Goal: Task Accomplishment & Management: Manage account settings

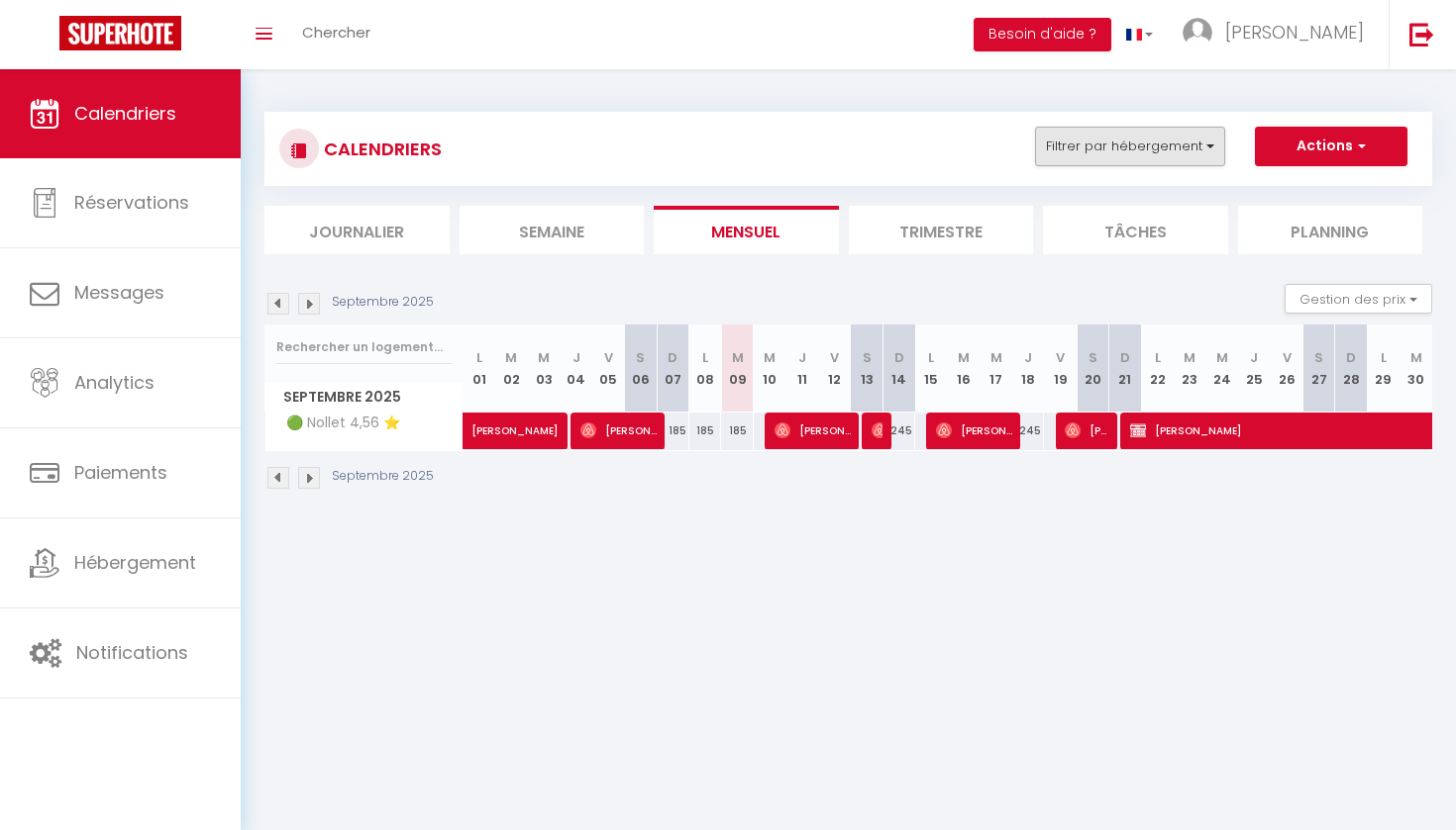
click at [1166, 143] on button "Filtrer par hébergement" at bounding box center [1130, 146] width 190 height 40
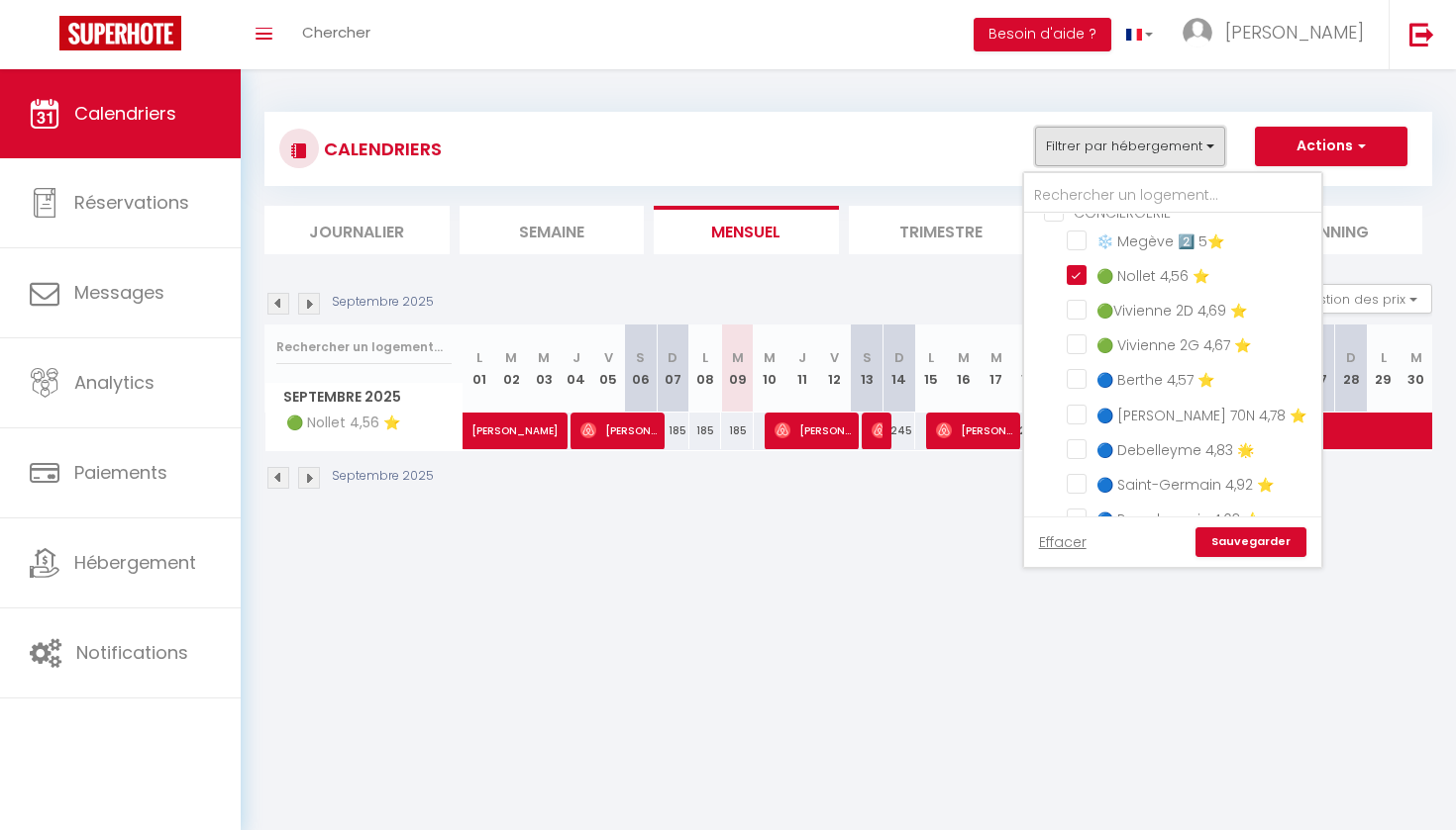
scroll to position [541, 0]
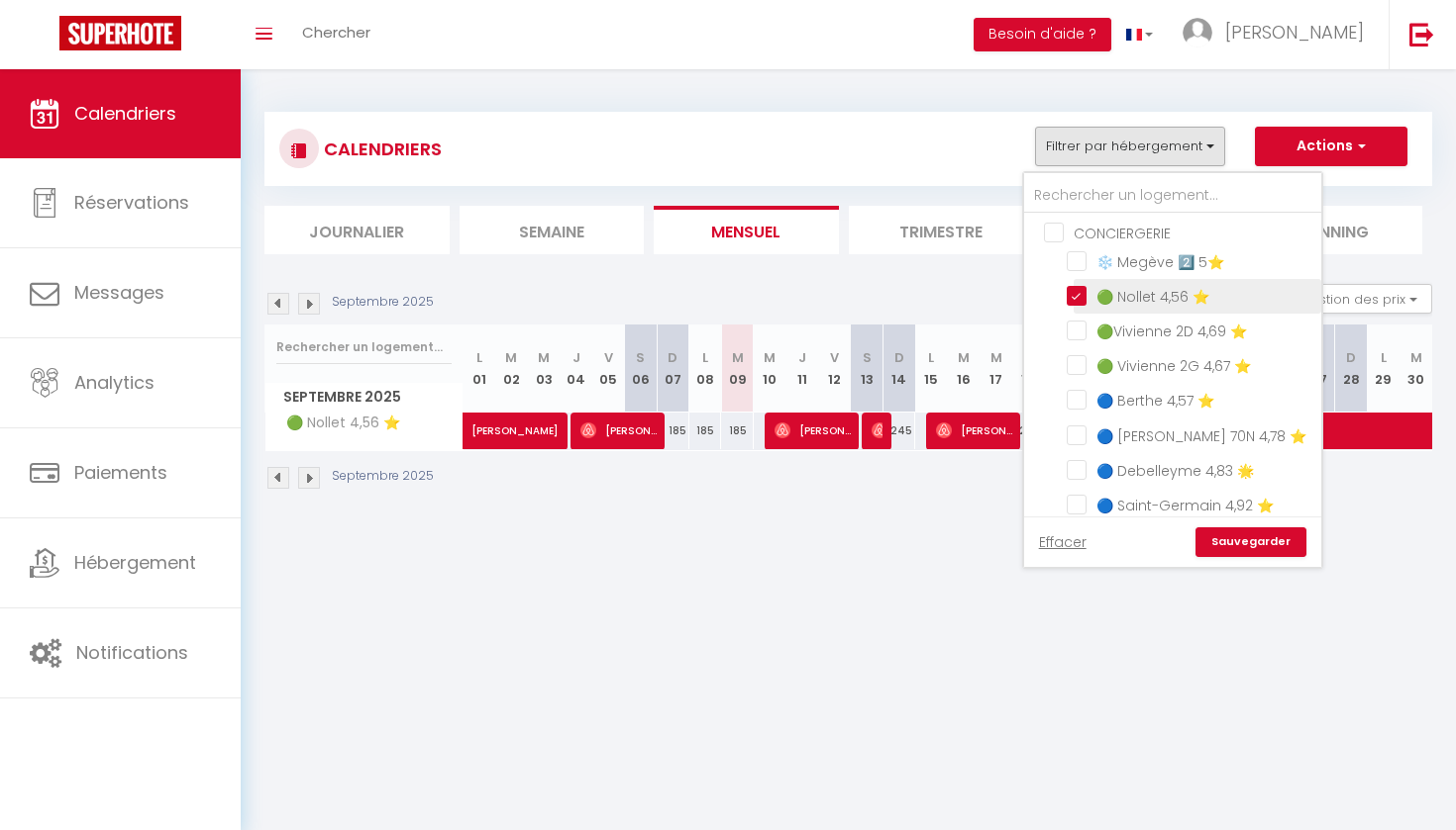
click at [1069, 295] on input "🟢 Nollet 4,56 ⭐️" at bounding box center [1189, 295] width 248 height 20
checkbox input "false"
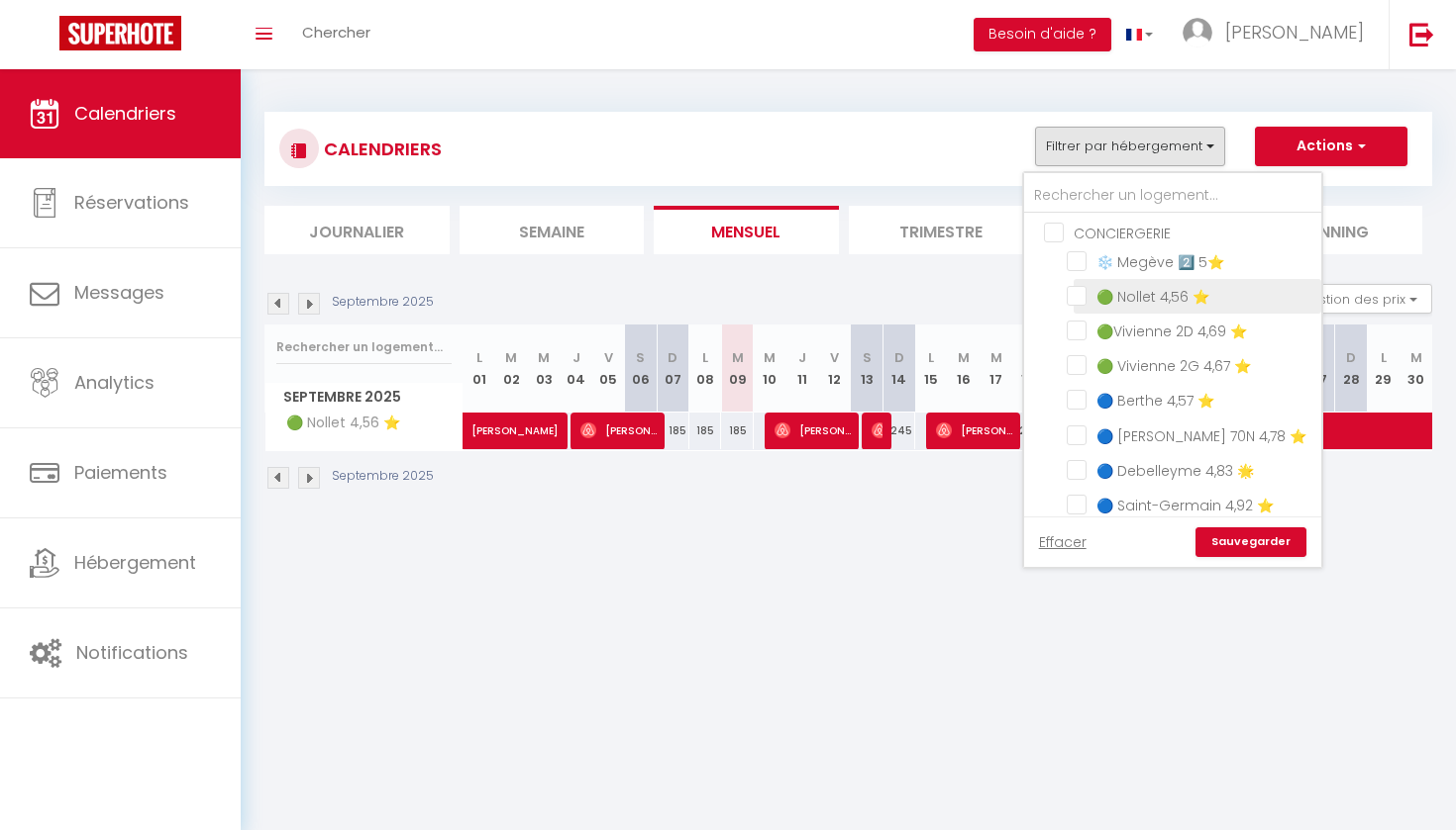
checkbox input "false"
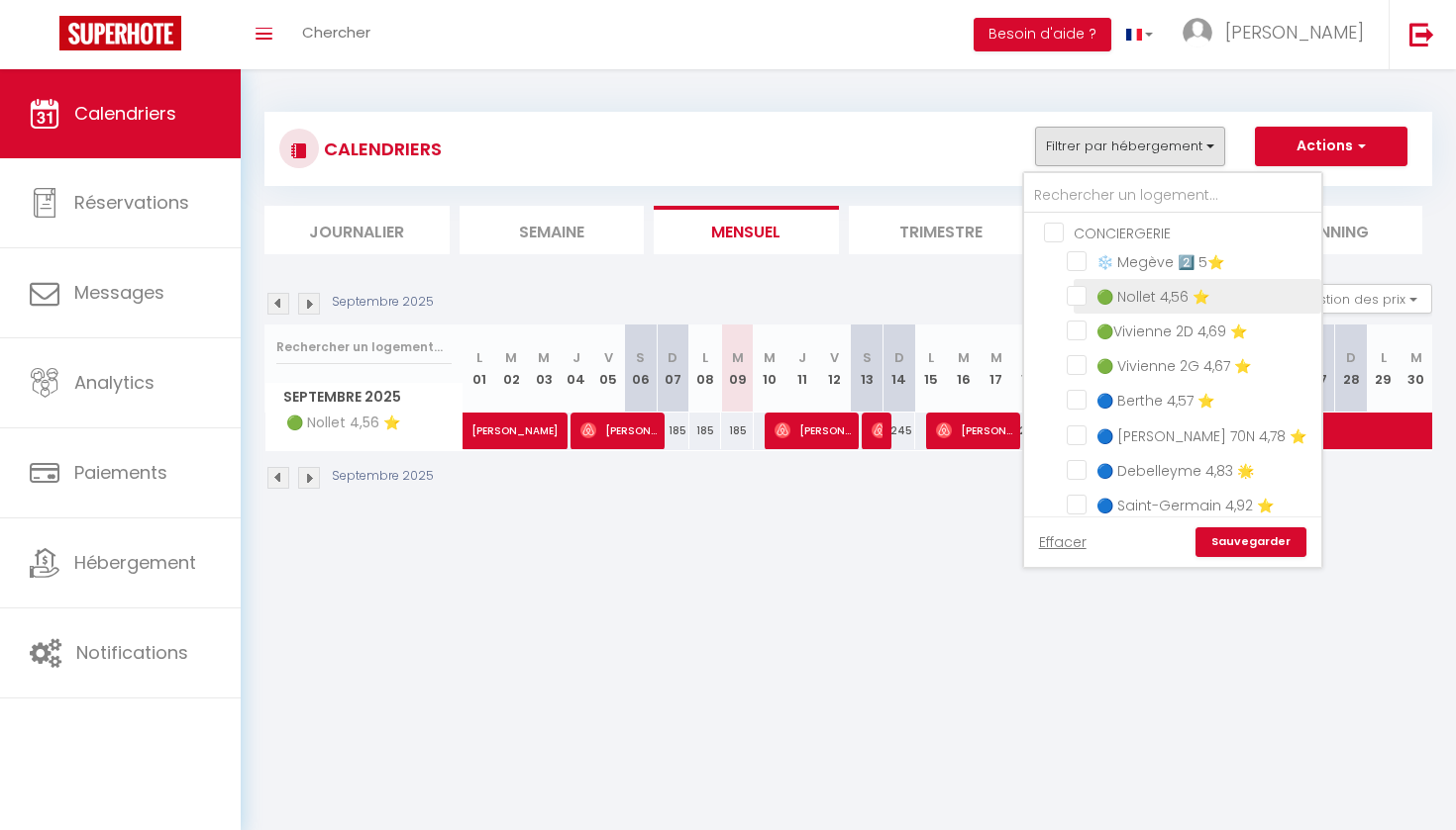
checkbox input "false"
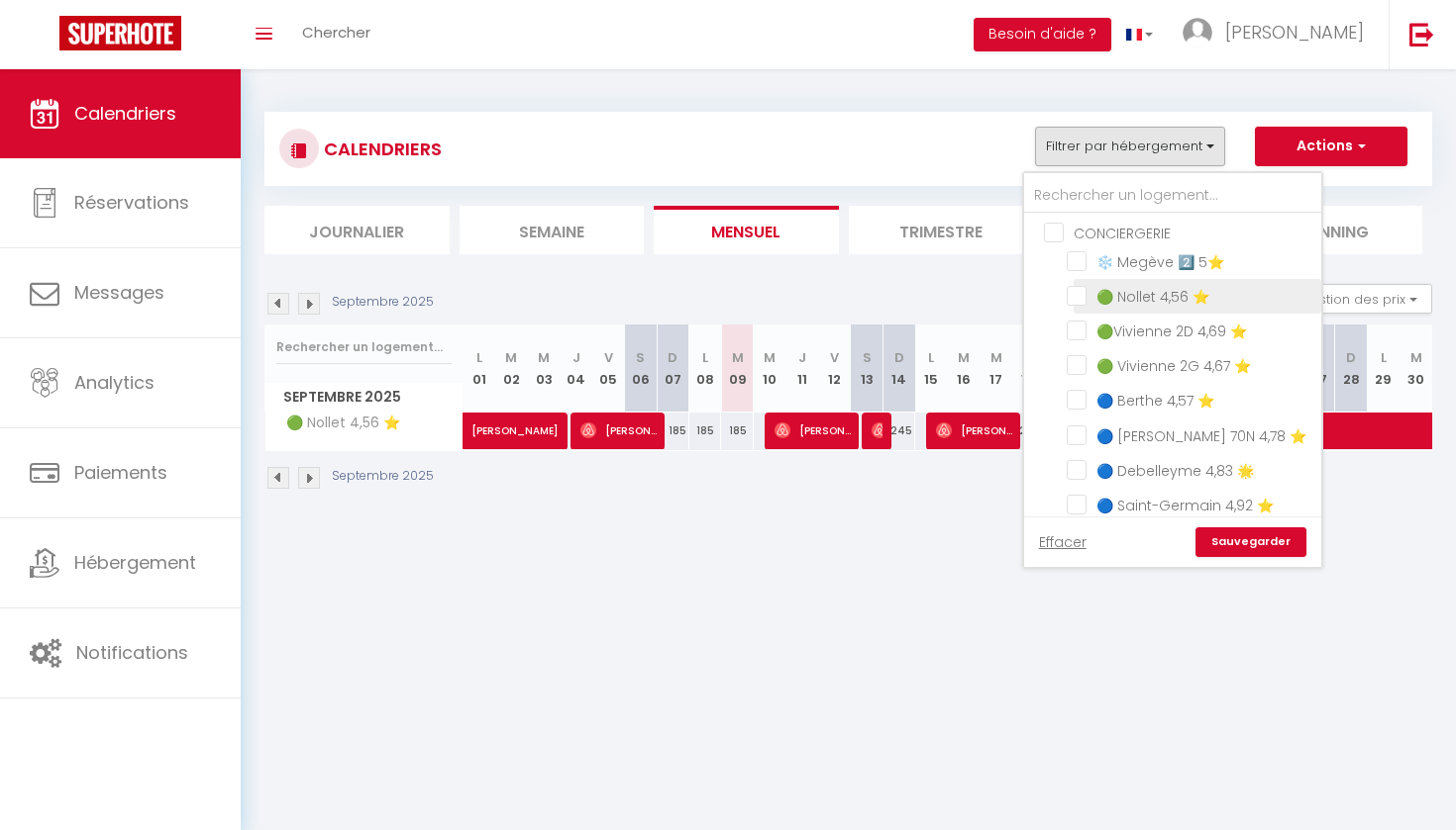
checkbox input "false"
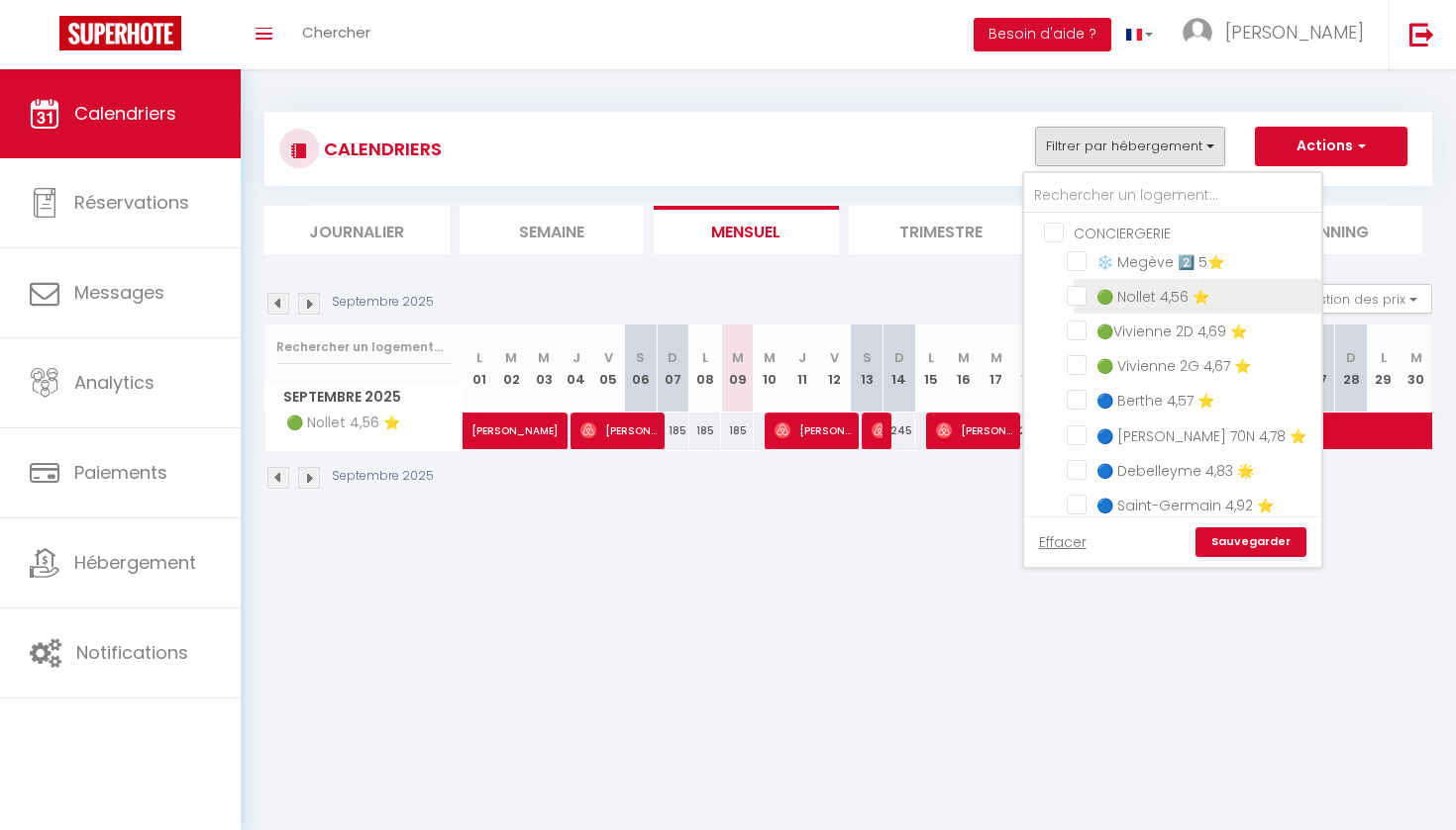
checkbox input "false"
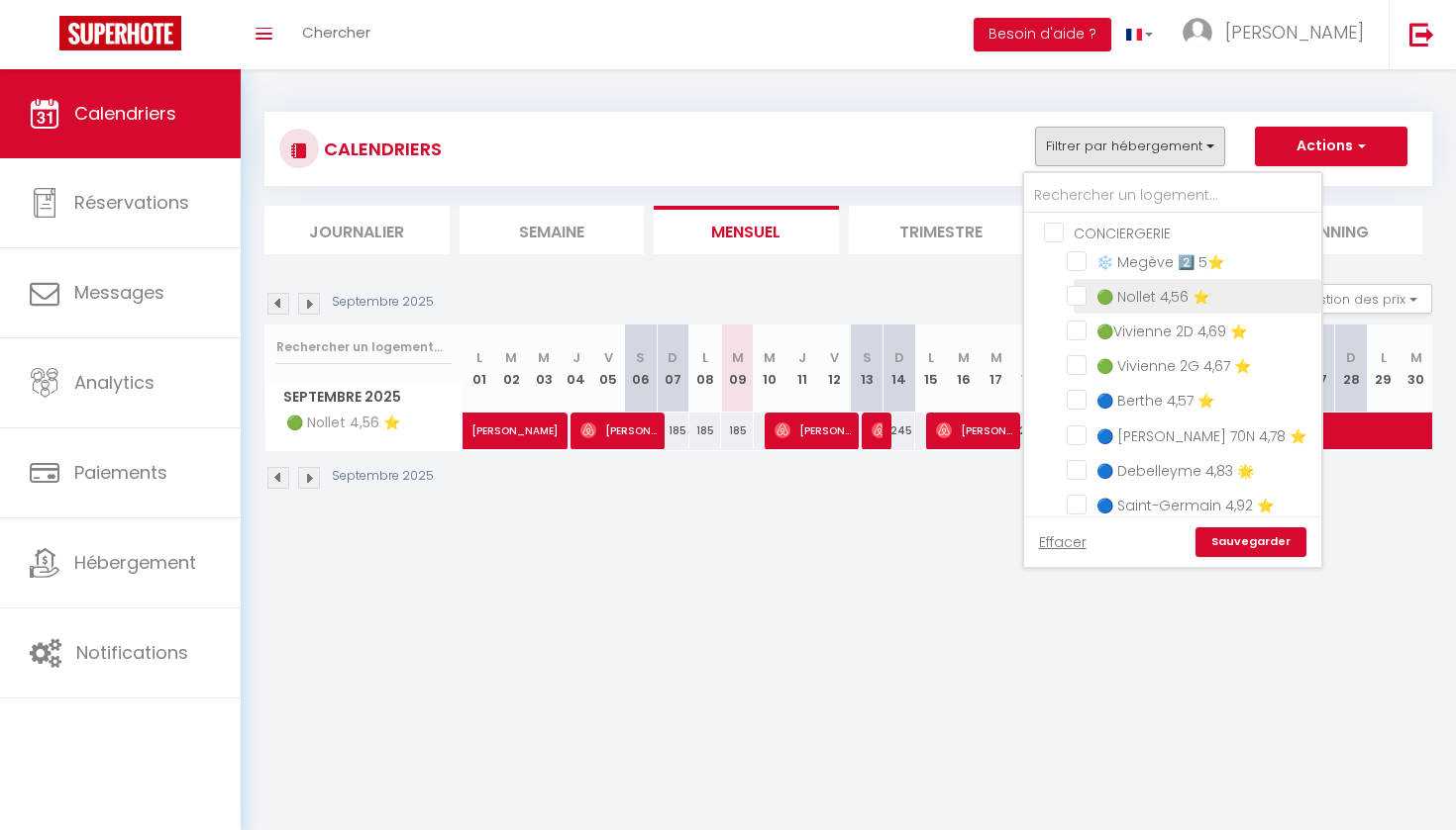
checkbox input "false"
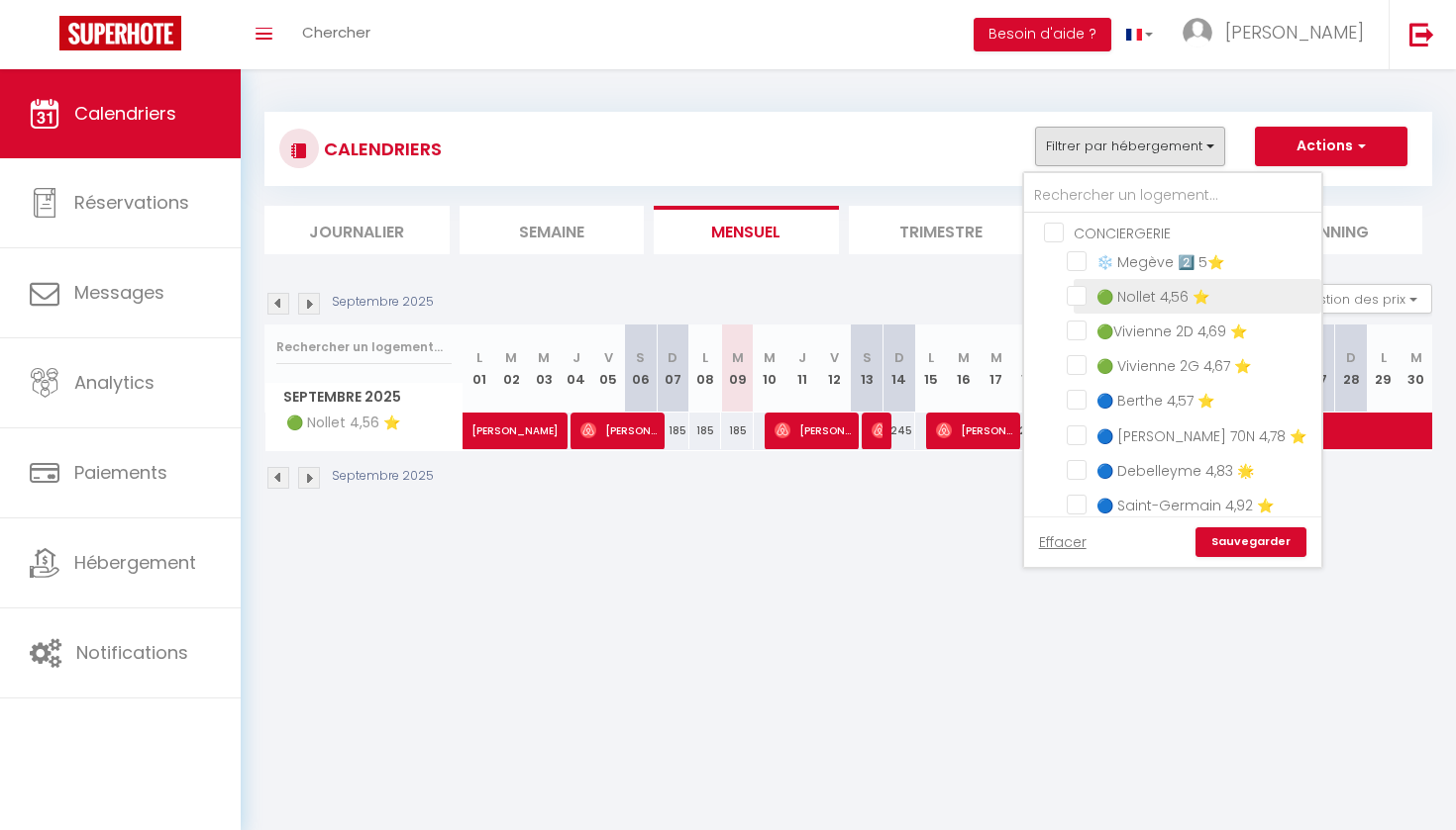
checkbox input "false"
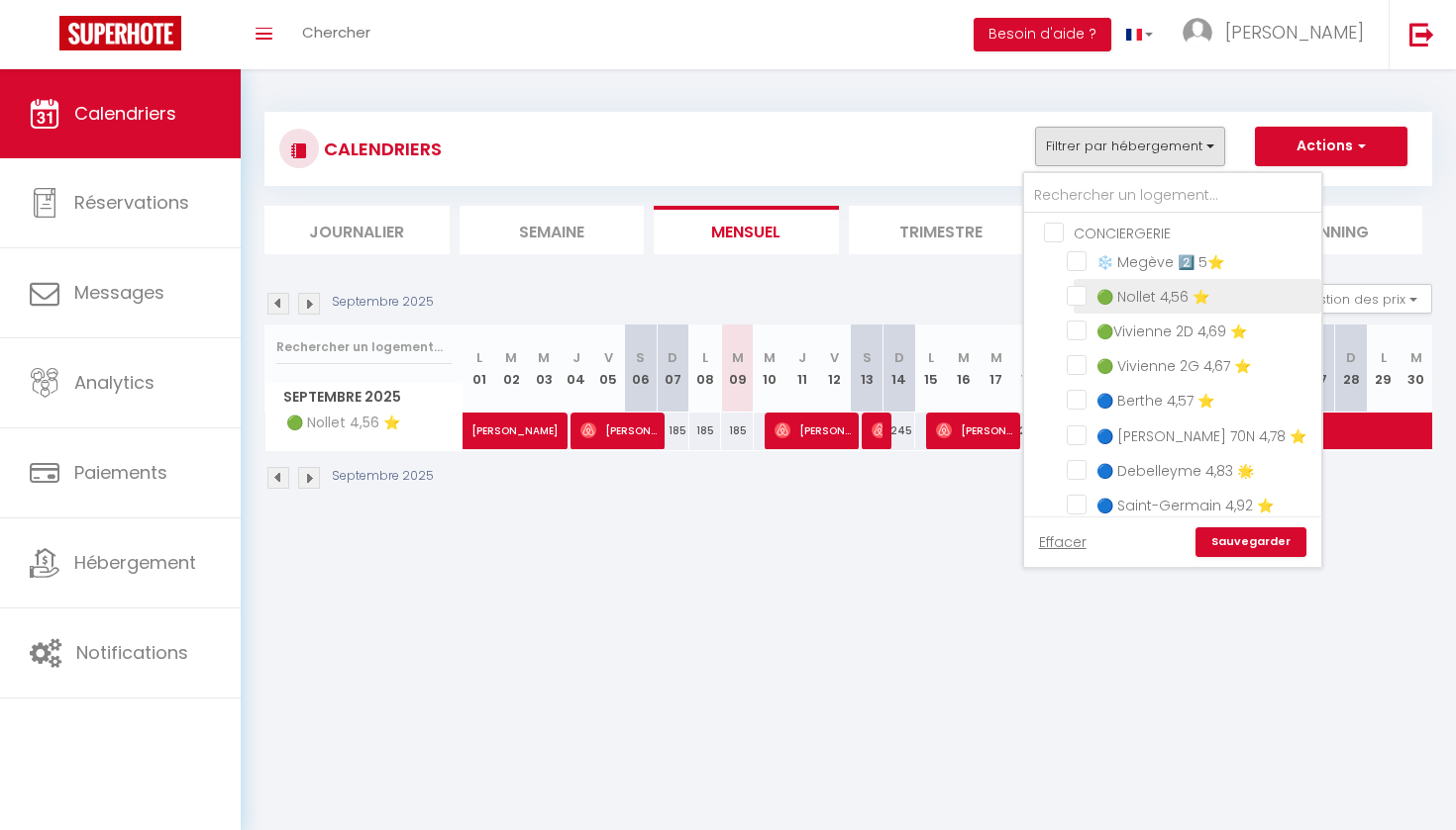
checkbox input "false"
click at [1079, 467] on input "🔵 Debelleyme 4,83 🌟" at bounding box center [1189, 469] width 248 height 20
checkbox input "true"
checkbox input "false"
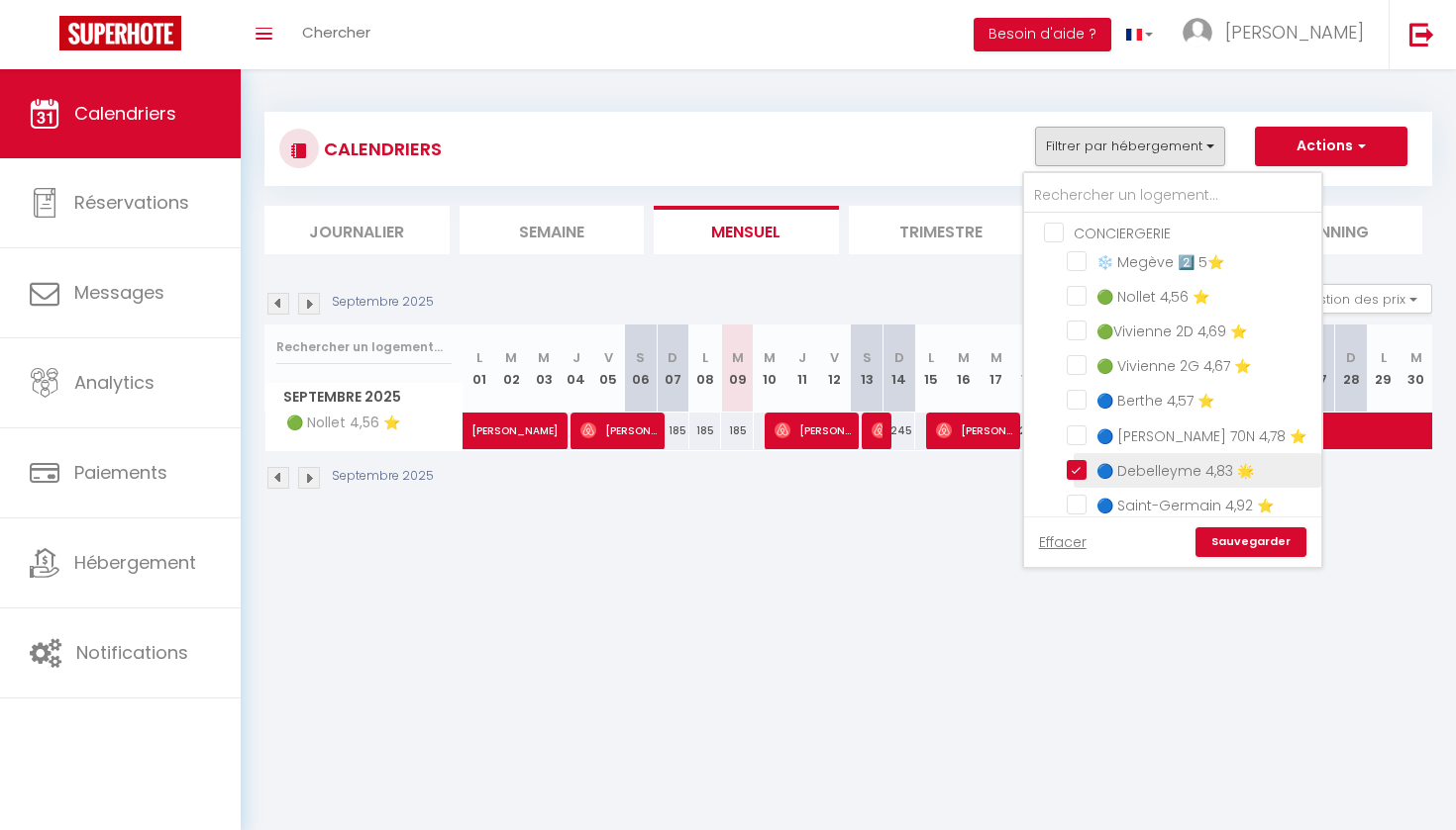
checkbox input "false"
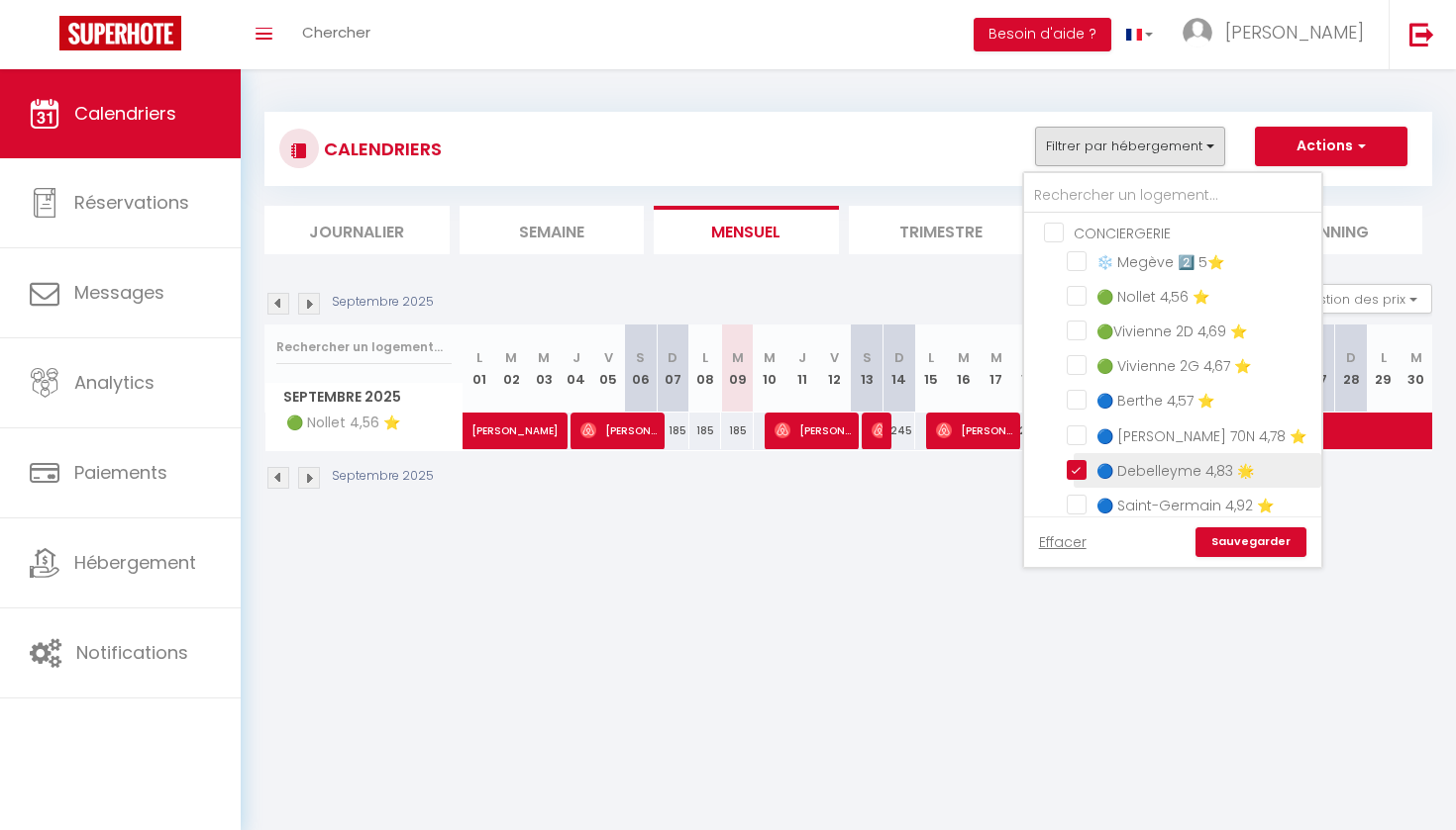
checkbox input "false"
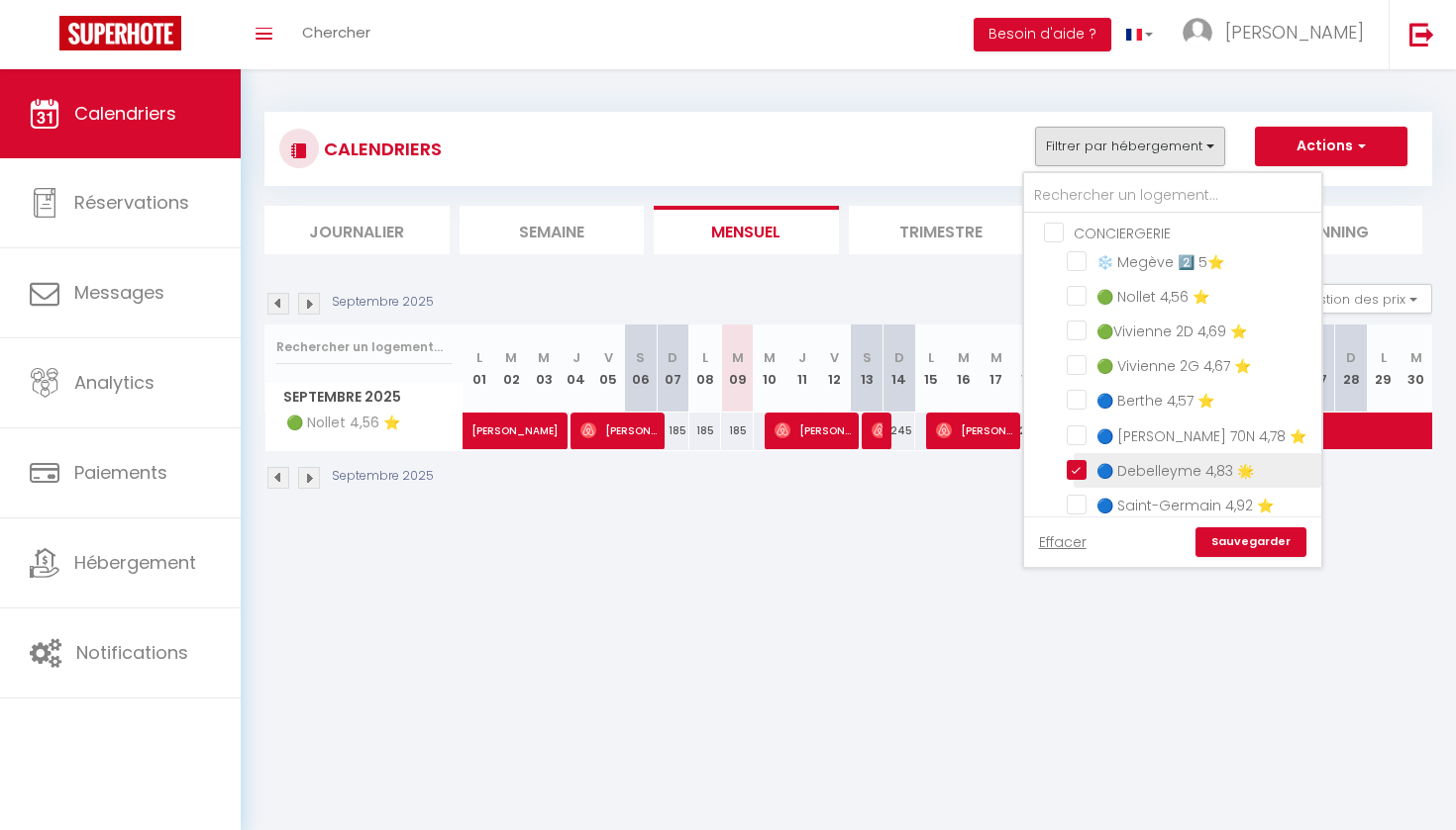
checkbox input "false"
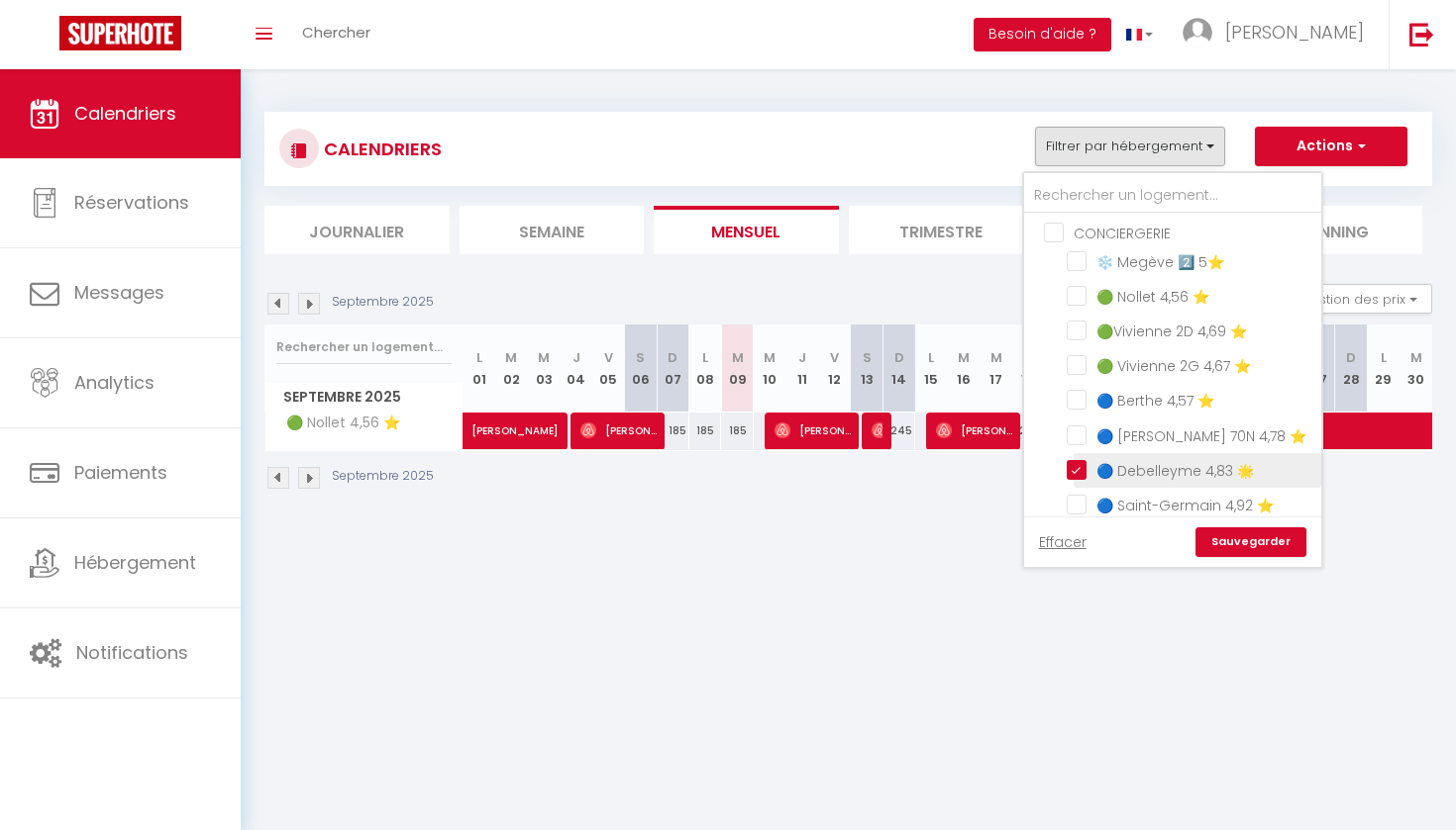
checkbox input "false"
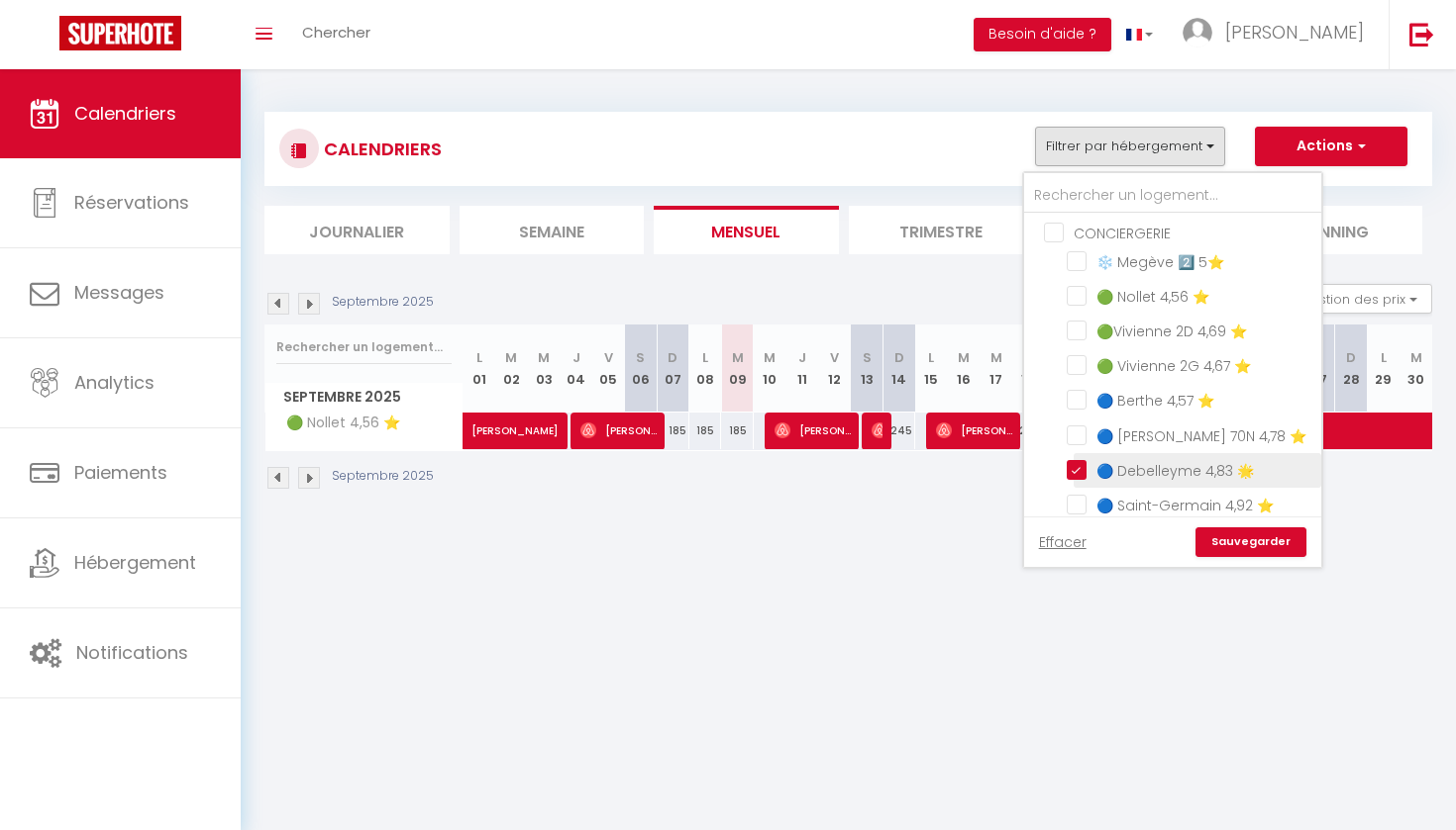
checkbox input "false"
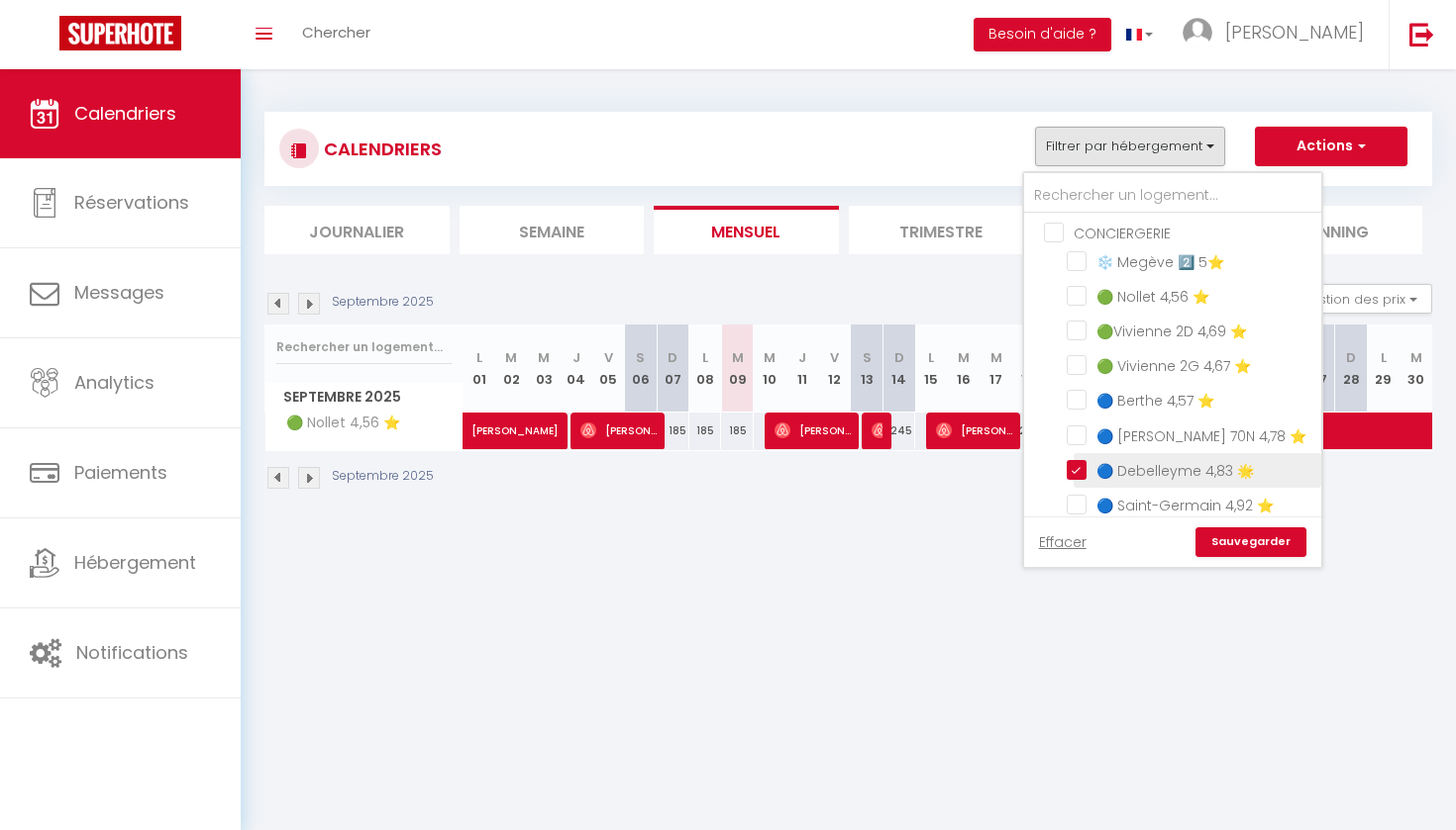
checkbox input "false"
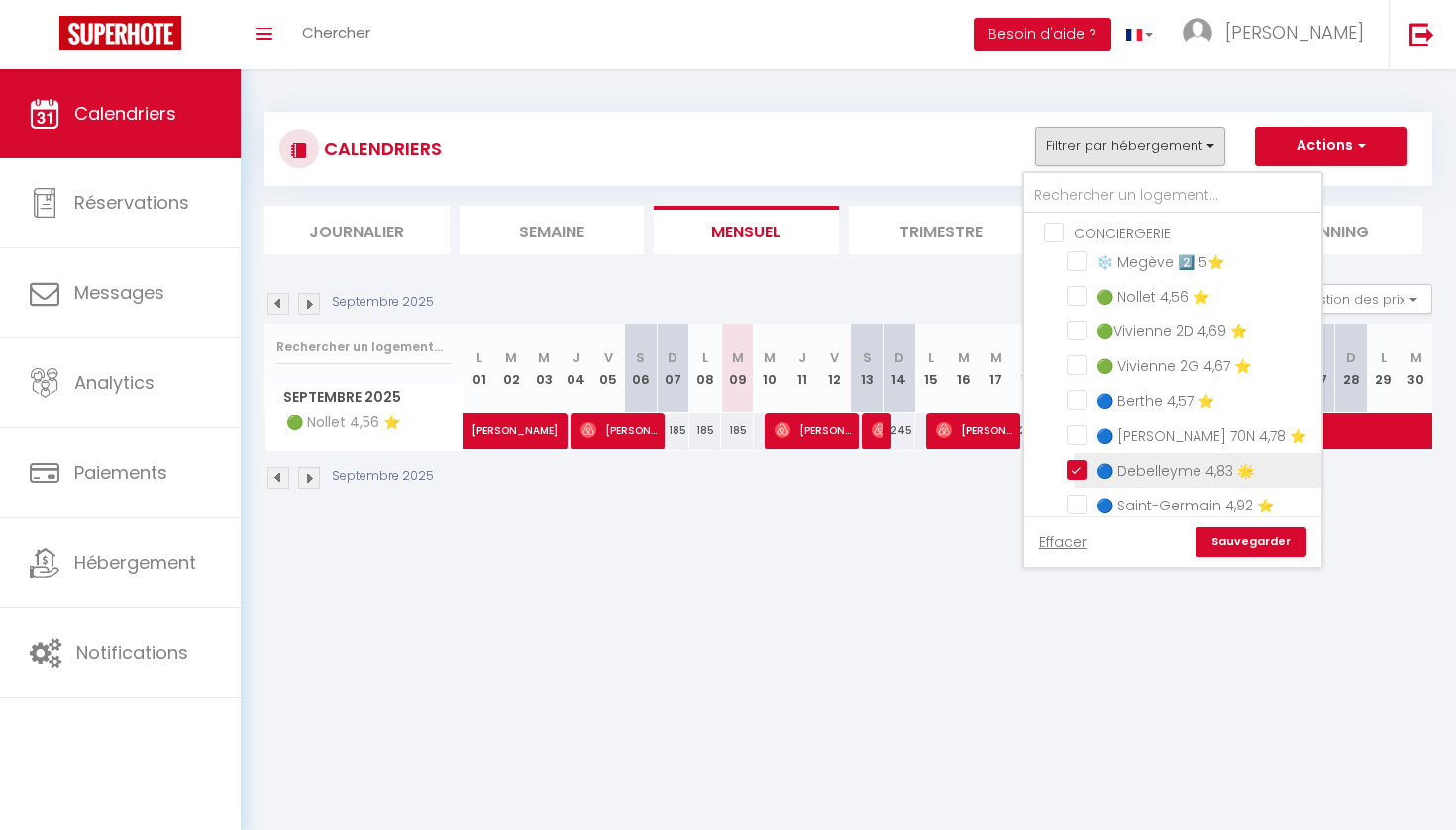
checkbox input "false"
click at [1260, 546] on link "Sauvegarder" at bounding box center [1251, 543] width 111 height 30
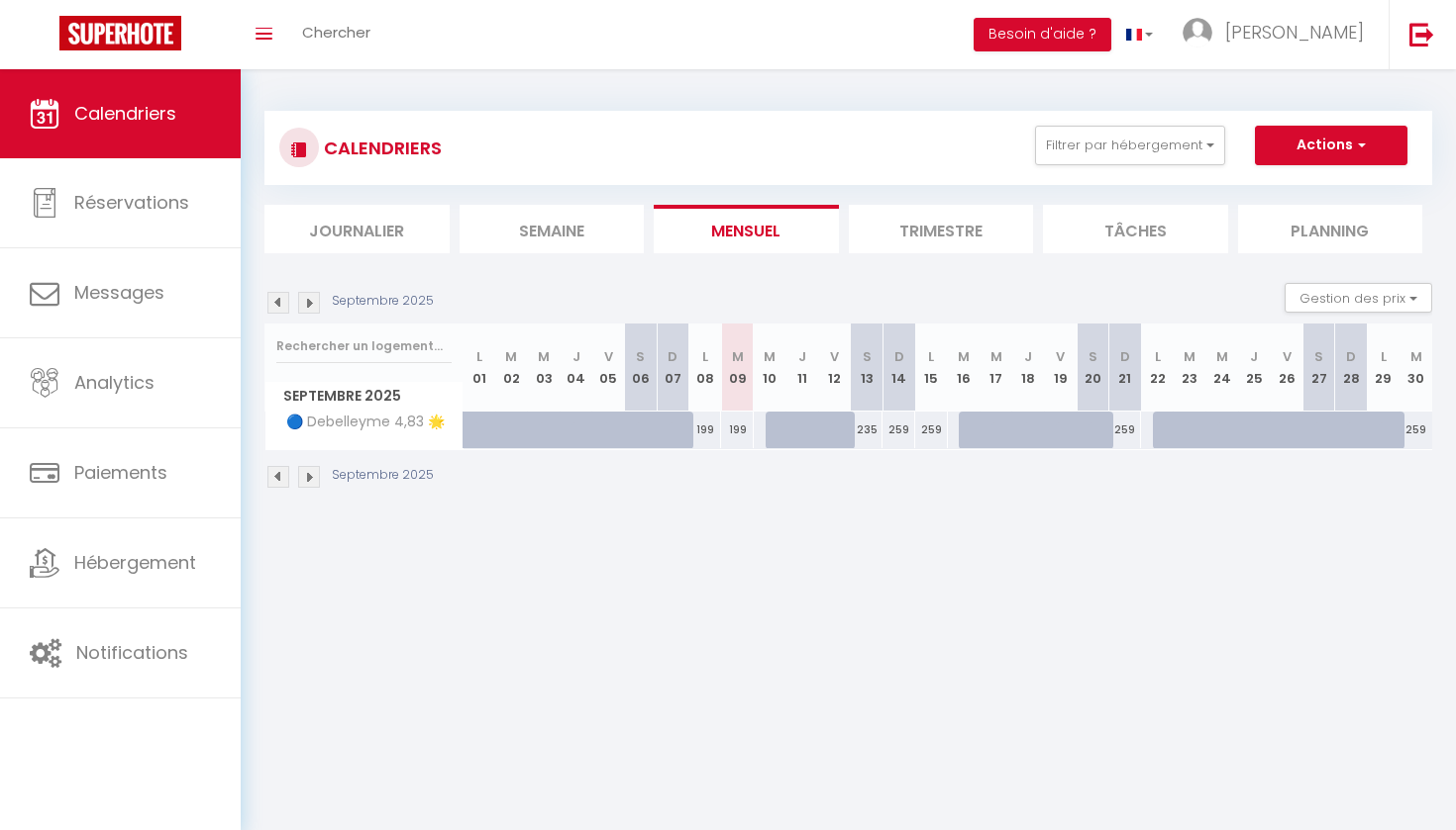
scroll to position [1, 0]
click at [1065, 437] on div at bounding box center [1071, 441] width 33 height 38
type input "259"
type input "Ven 19 Septembre 2025"
type input "Sam 20 Septembre 2025"
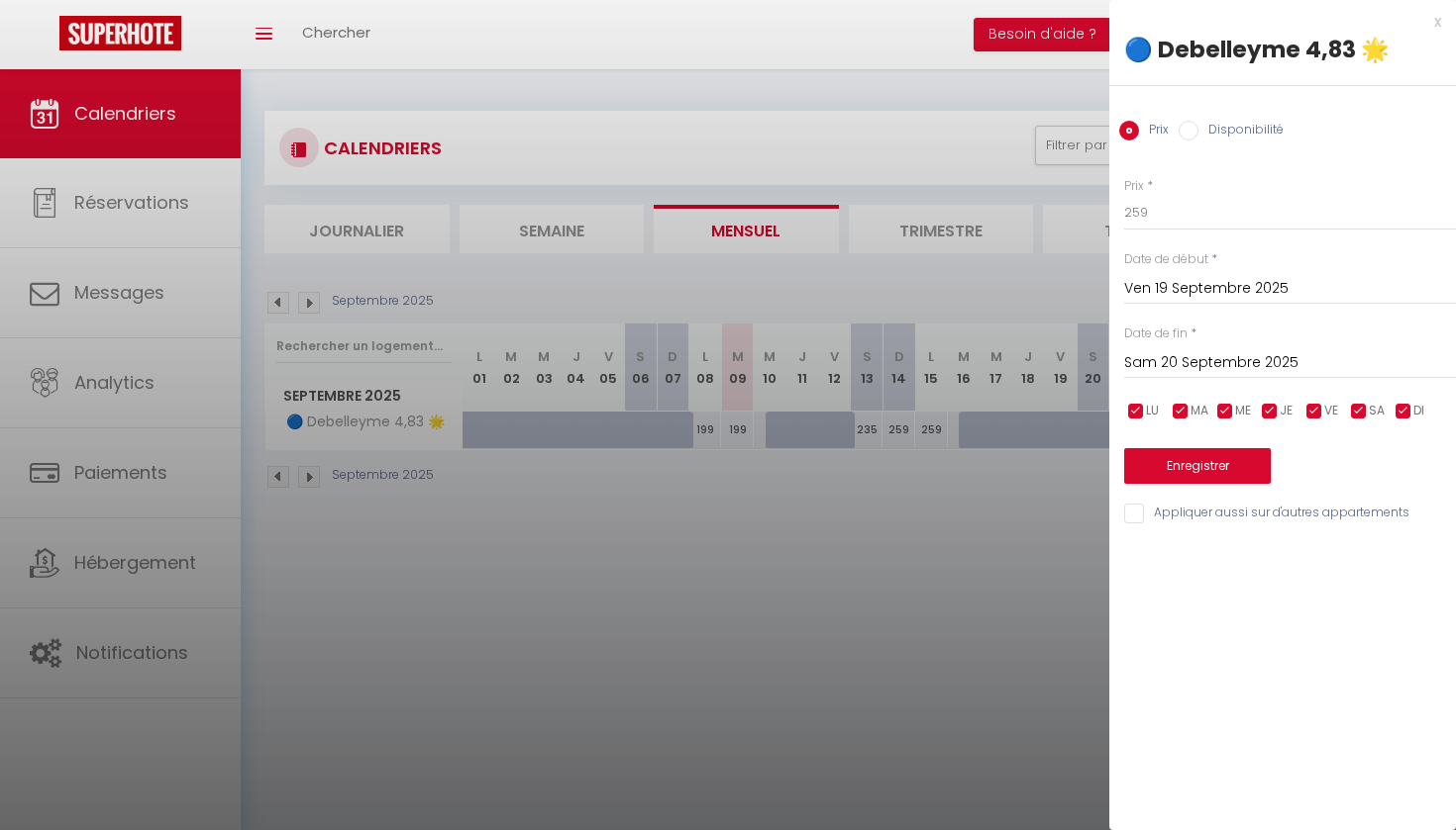
click at [922, 507] on div at bounding box center [728, 415] width 1456 height 830
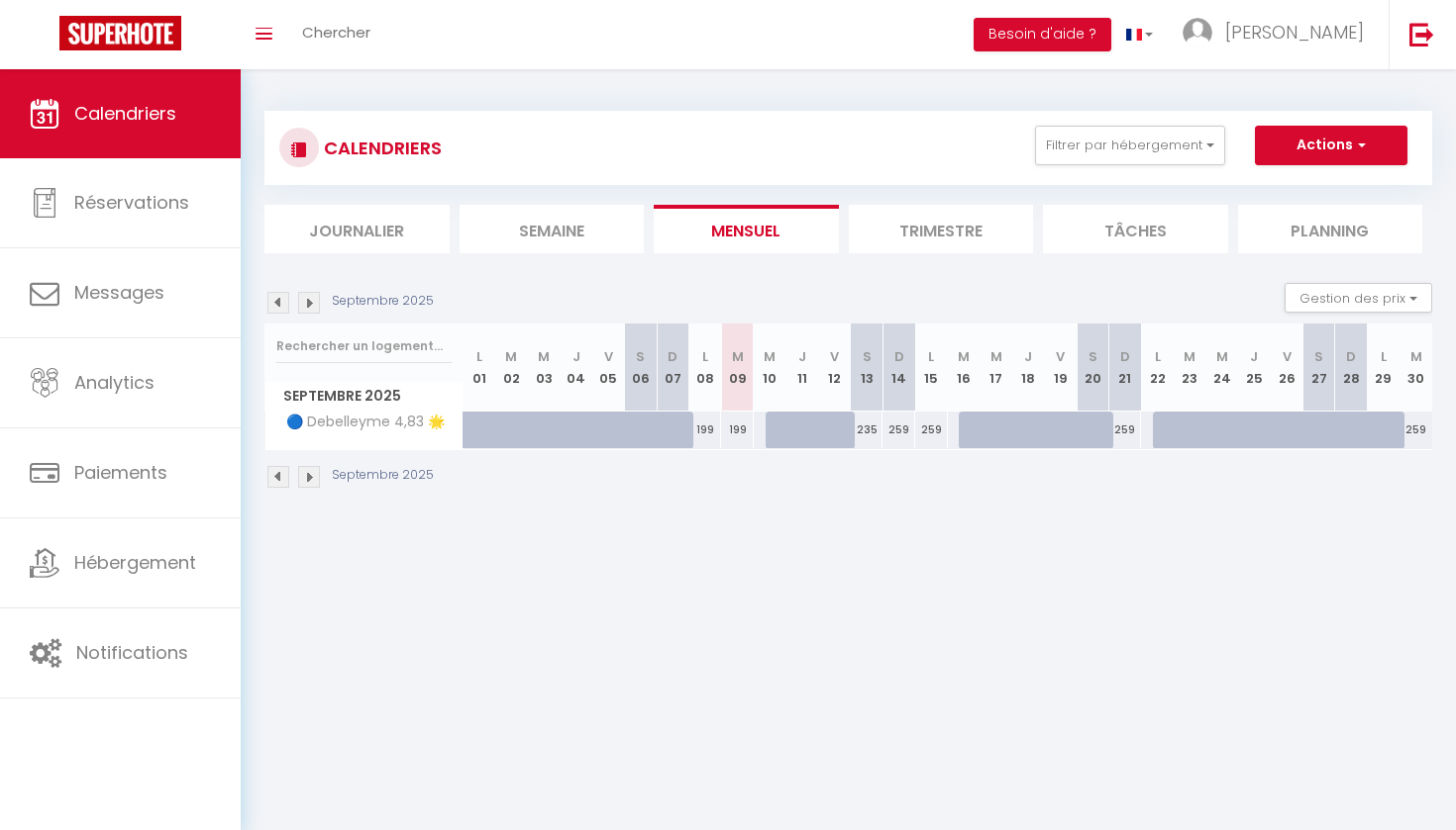
click at [625, 431] on div at bounding box center [640, 430] width 33 height 38
type input "275"
type input "Sam 06 Septembre 2025"
type input "Dim 07 Septembre 2025"
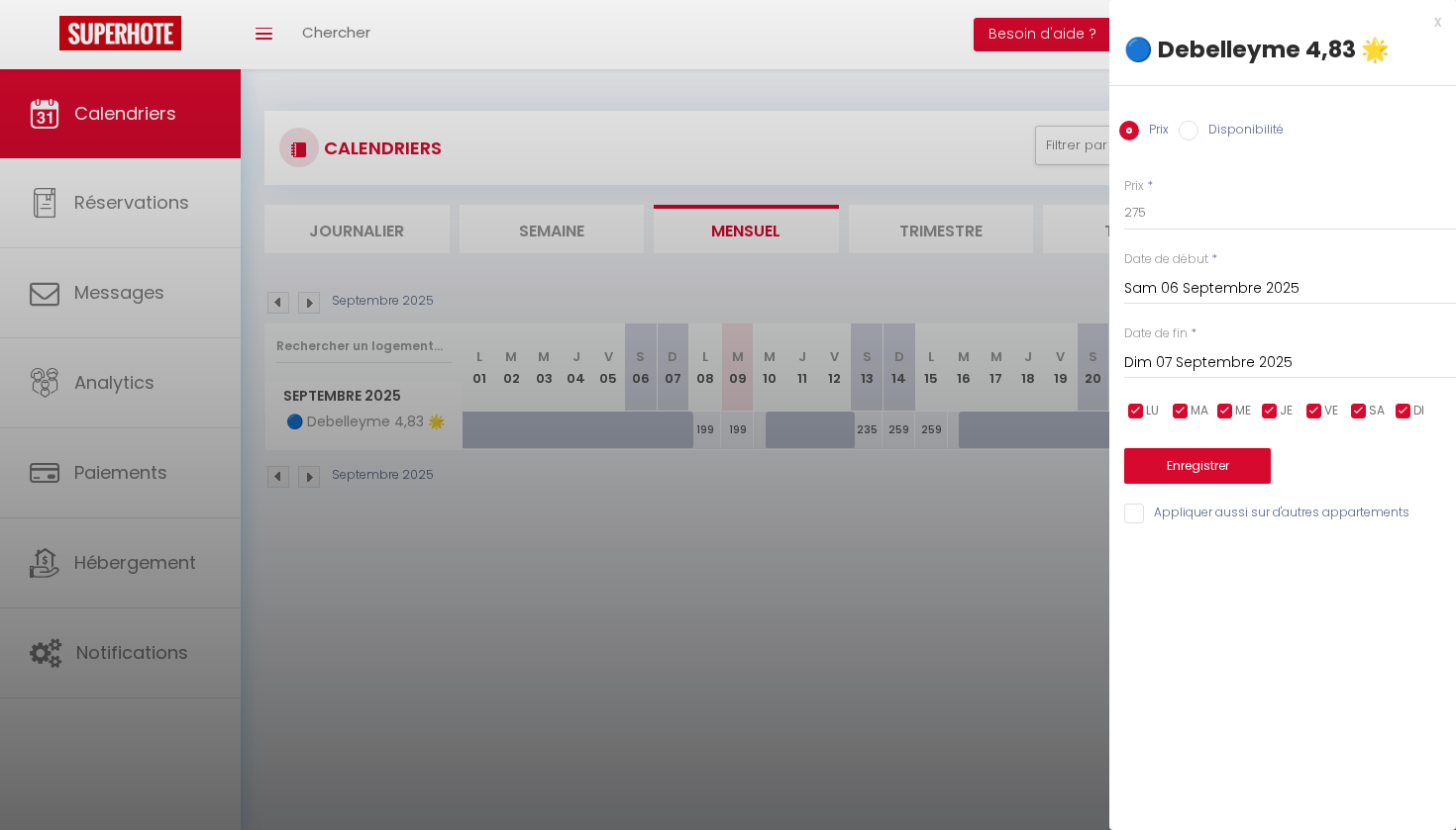
click at [718, 494] on div at bounding box center [728, 415] width 1456 height 830
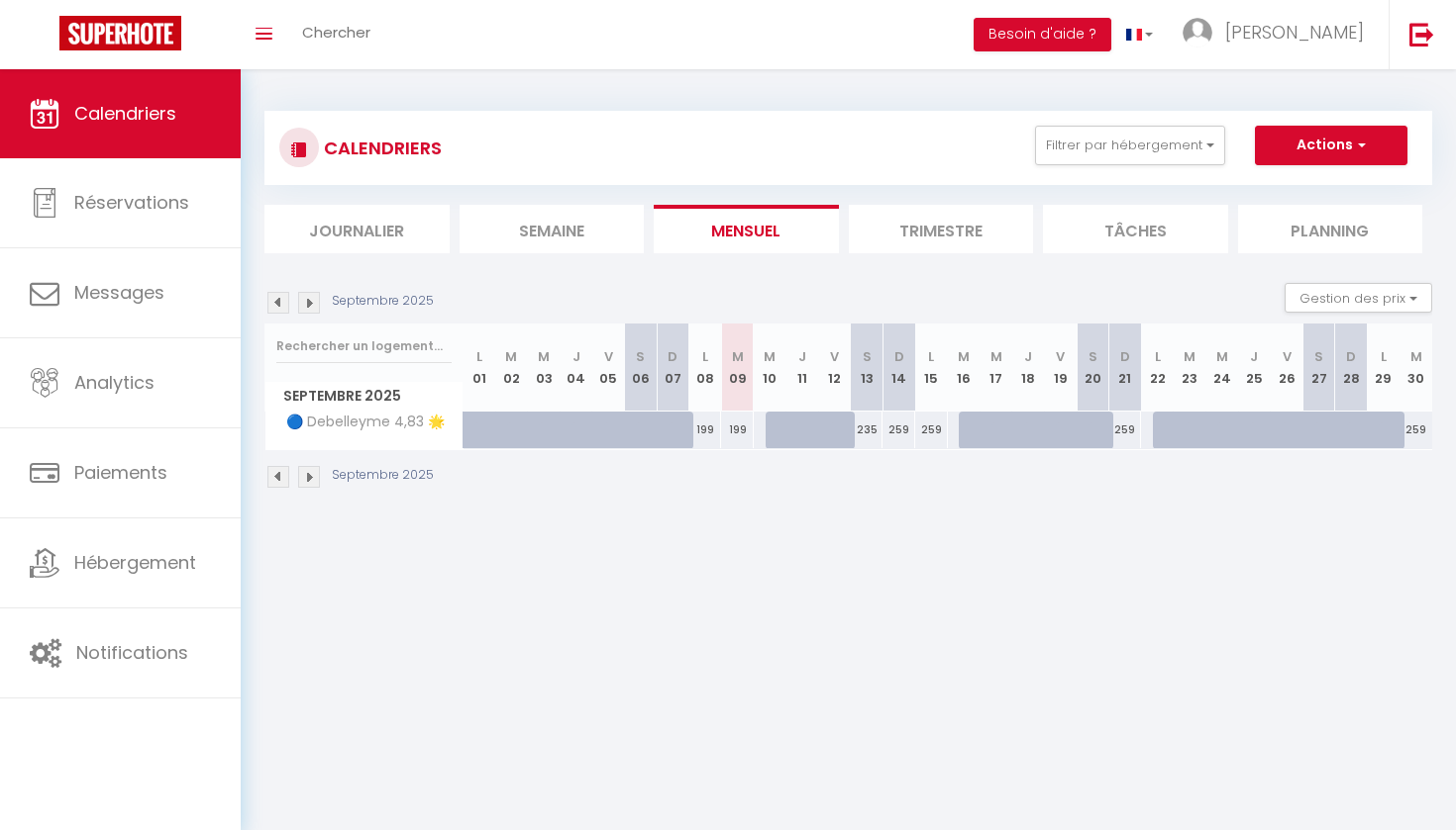
click at [308, 294] on img at bounding box center [309, 303] width 22 height 22
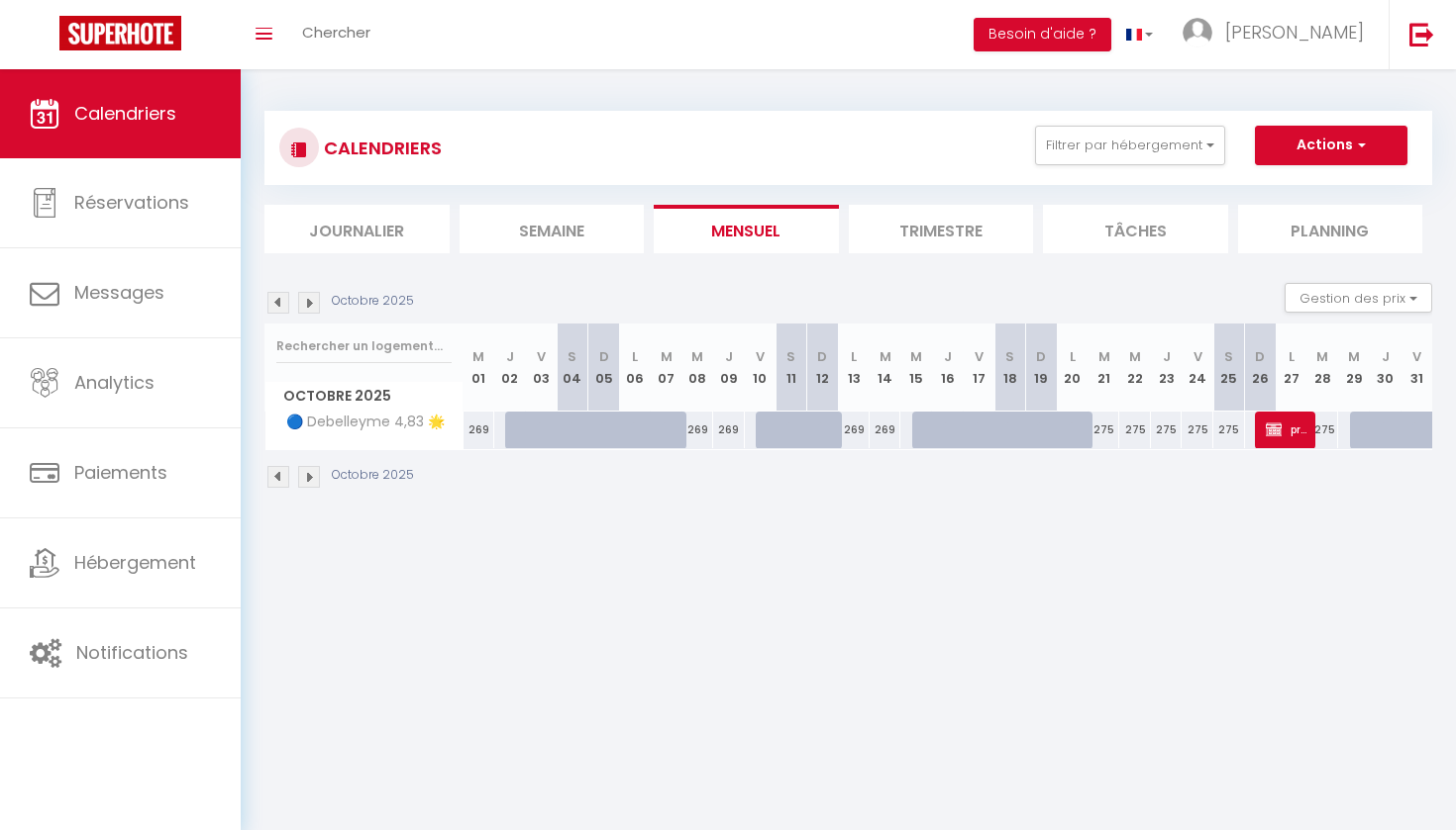
click at [1290, 436] on span "proprio debelleyme" at bounding box center [1287, 429] width 43 height 38
select select "OK"
select select "KO"
select select "0"
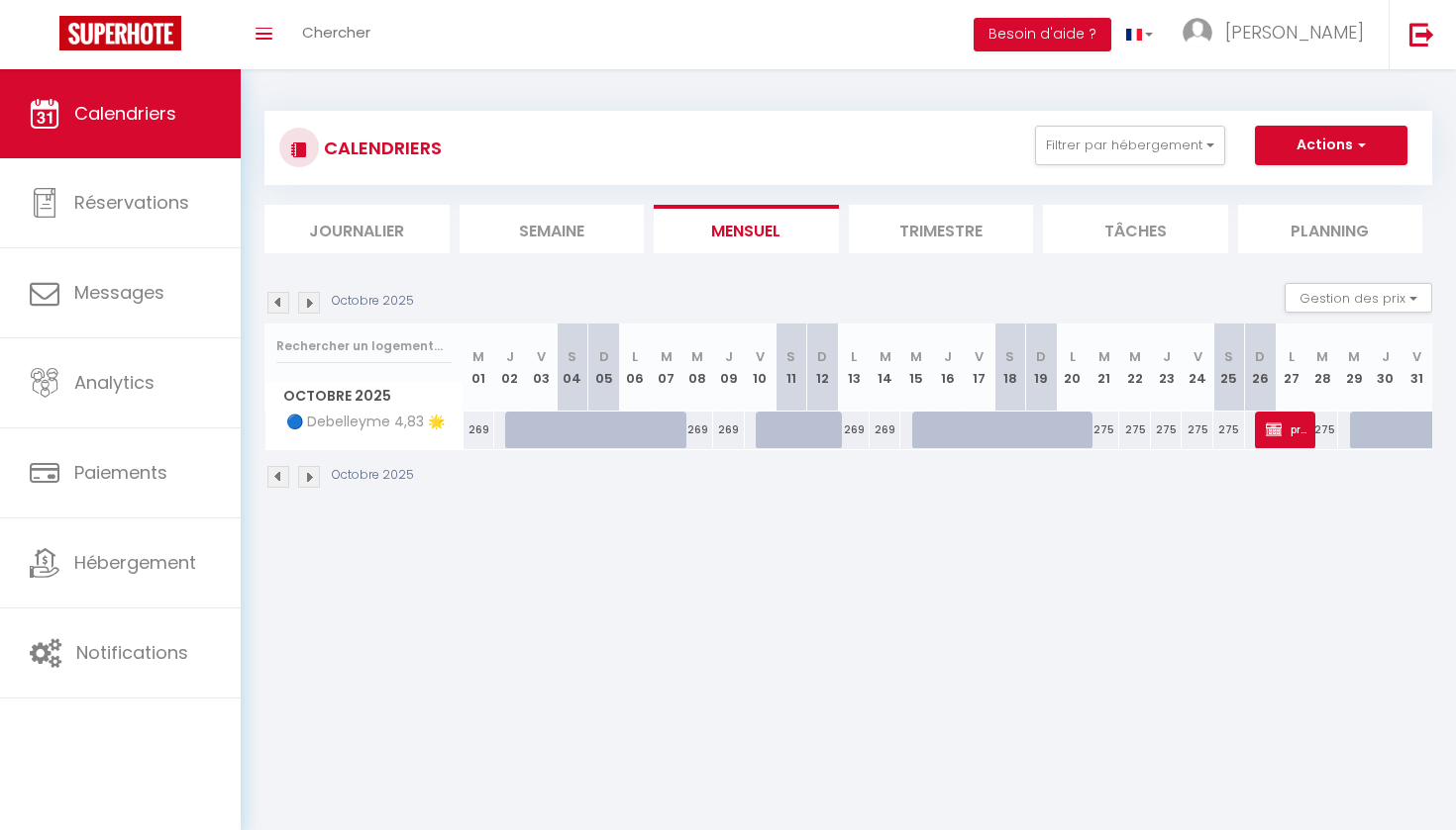
select select "1"
select select
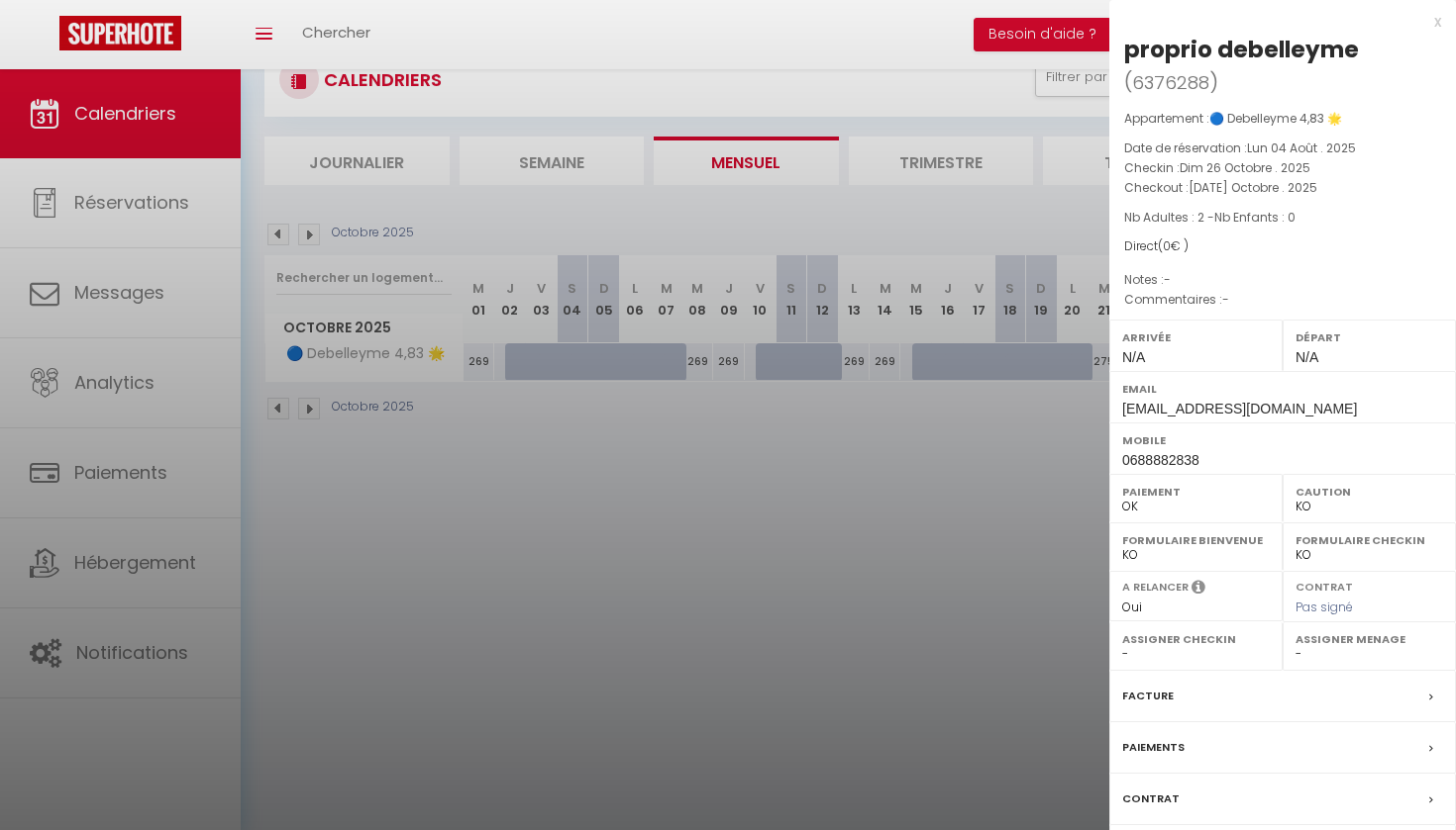
scroll to position [70, 0]
click at [537, 498] on div at bounding box center [728, 415] width 1456 height 830
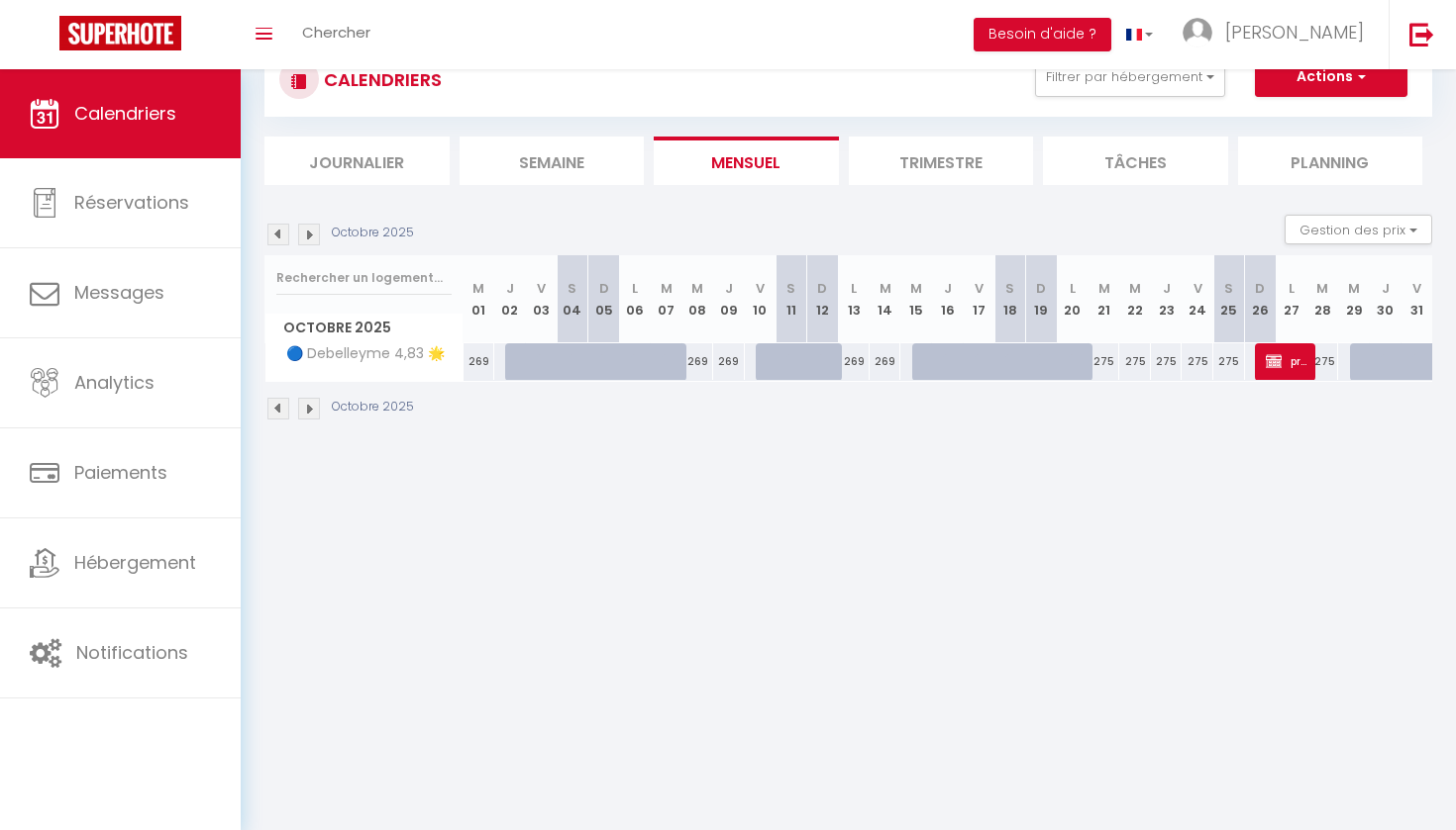
click at [1031, 365] on div at bounding box center [1042, 363] width 32 height 38
type input "275"
type input "Dim 19 Octobre 2025"
type input "Lun 20 Octobre 2025"
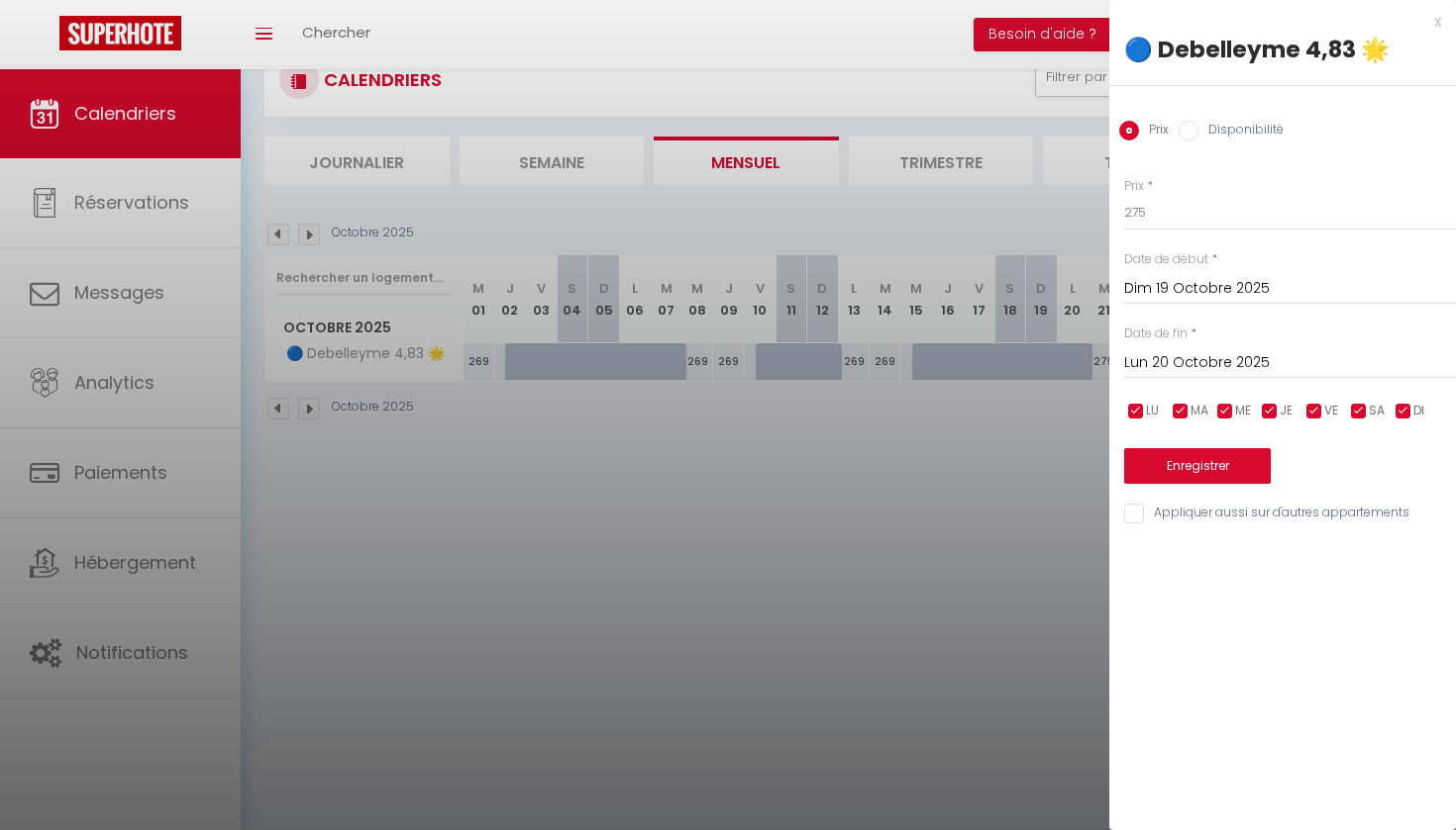
click at [886, 348] on div at bounding box center [728, 415] width 1456 height 830
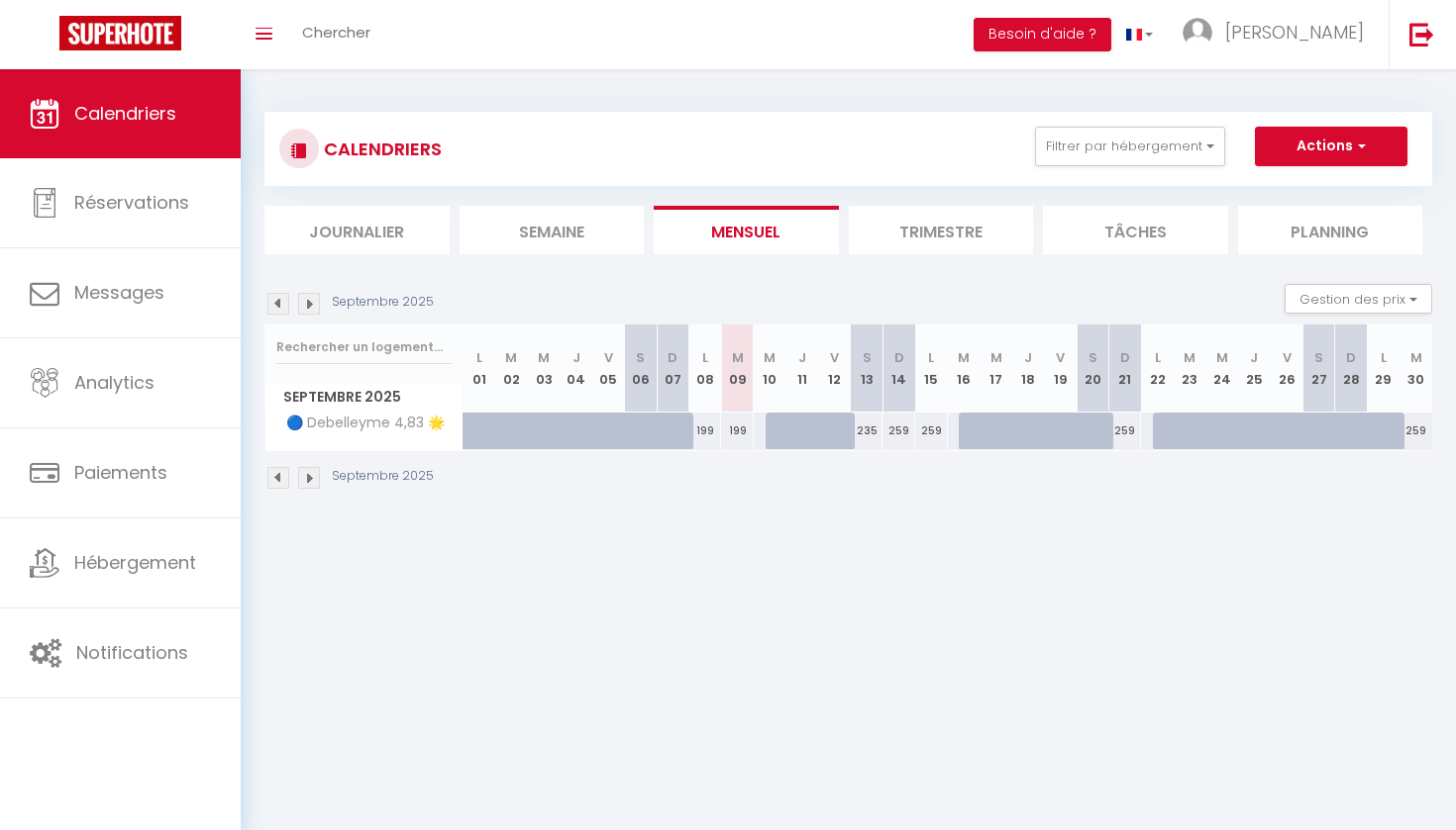
click at [310, 298] on img at bounding box center [309, 304] width 22 height 22
select select
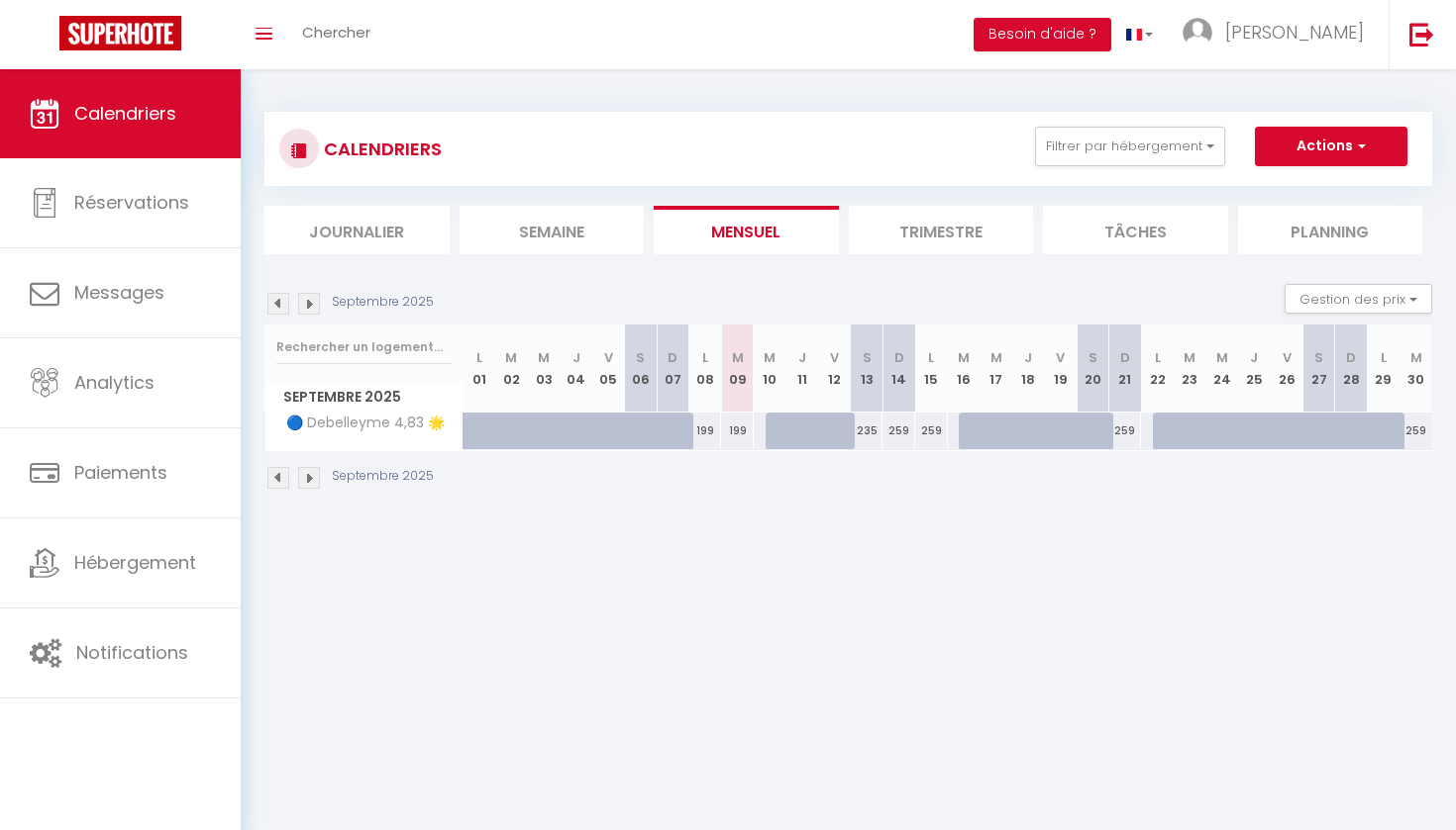
select select
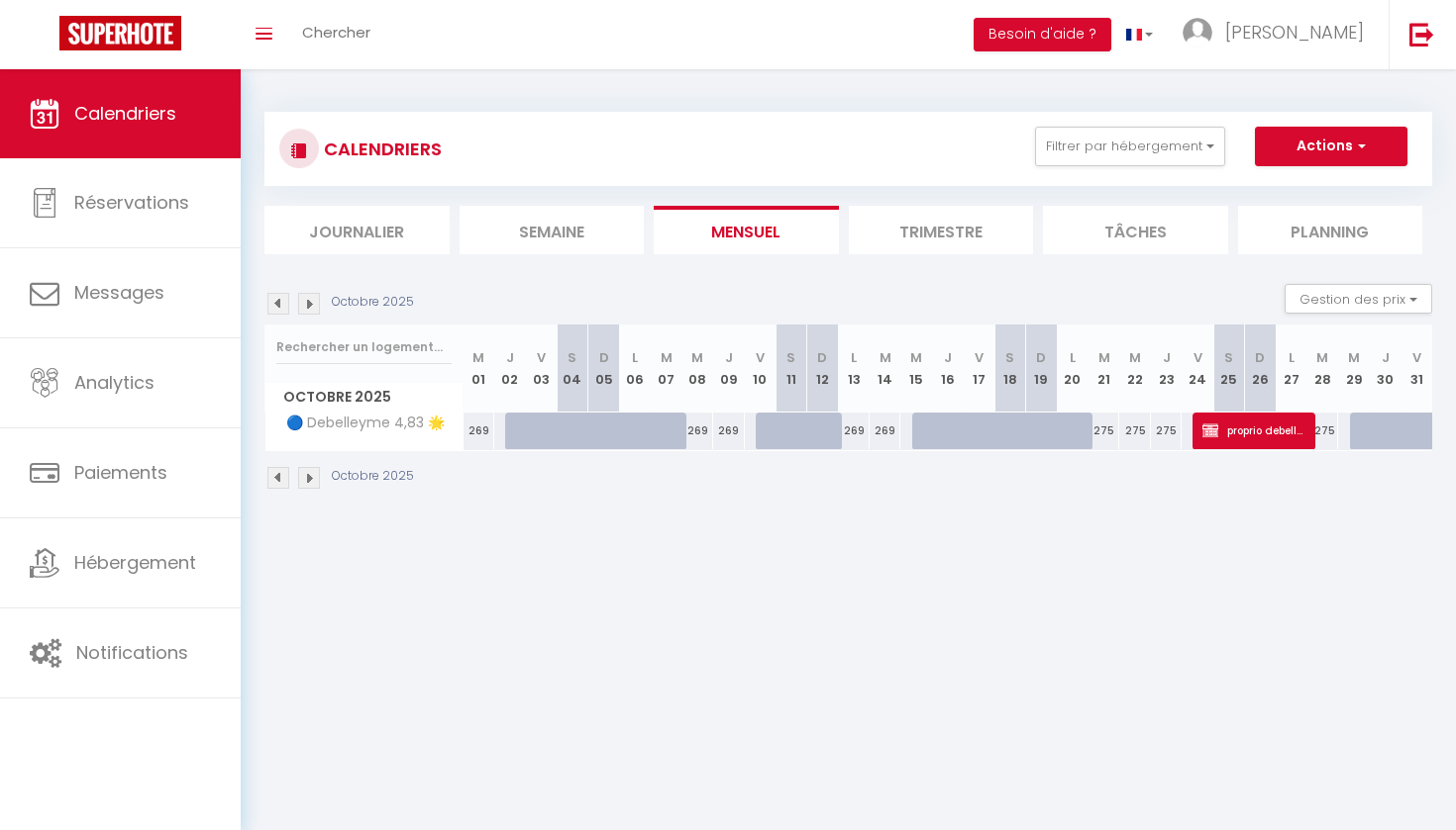
click at [1280, 432] on span "proprio debelleyme" at bounding box center [1255, 430] width 106 height 38
select select "OK"
select select "KO"
select select "0"
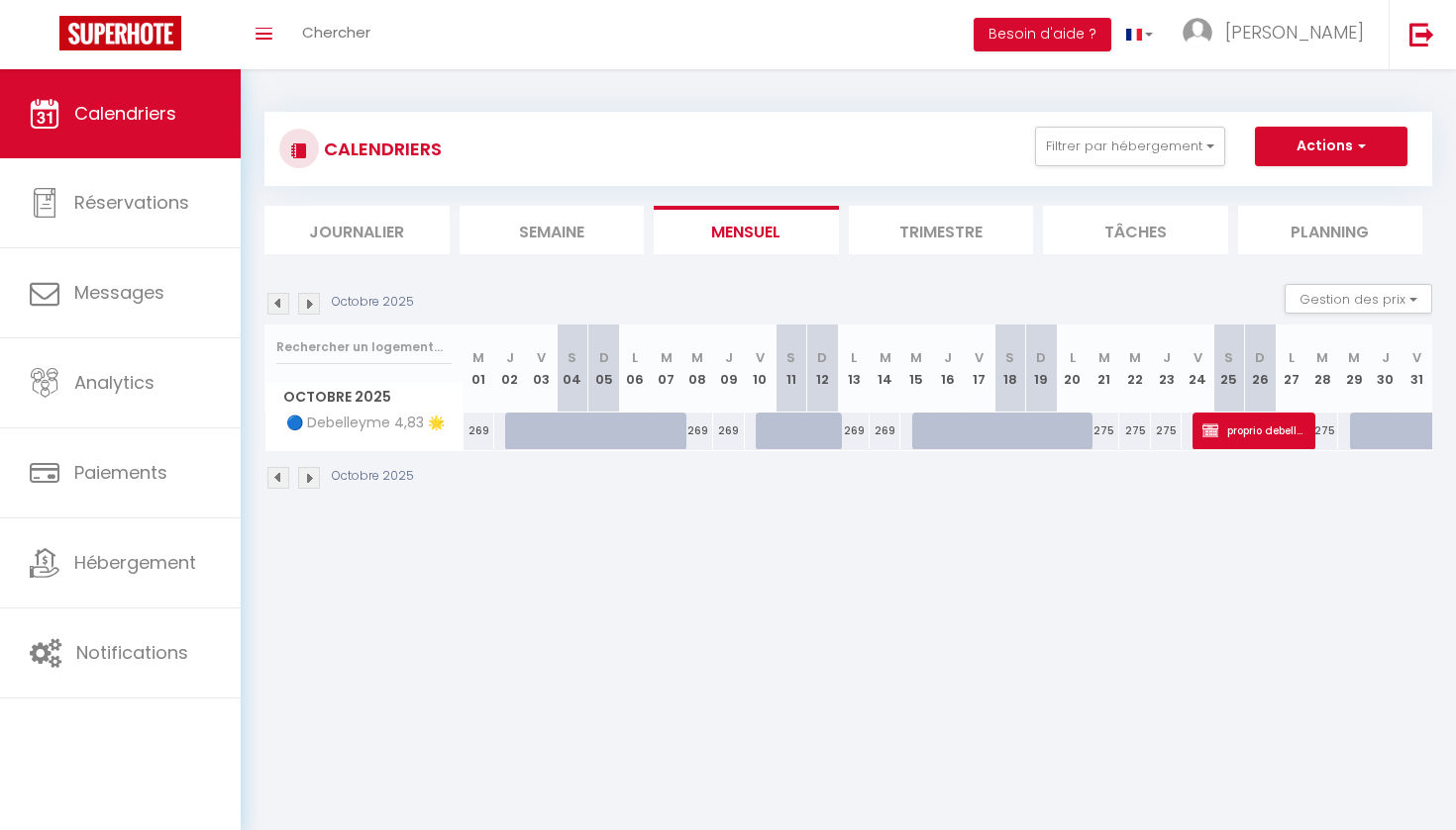
select select "1"
select select
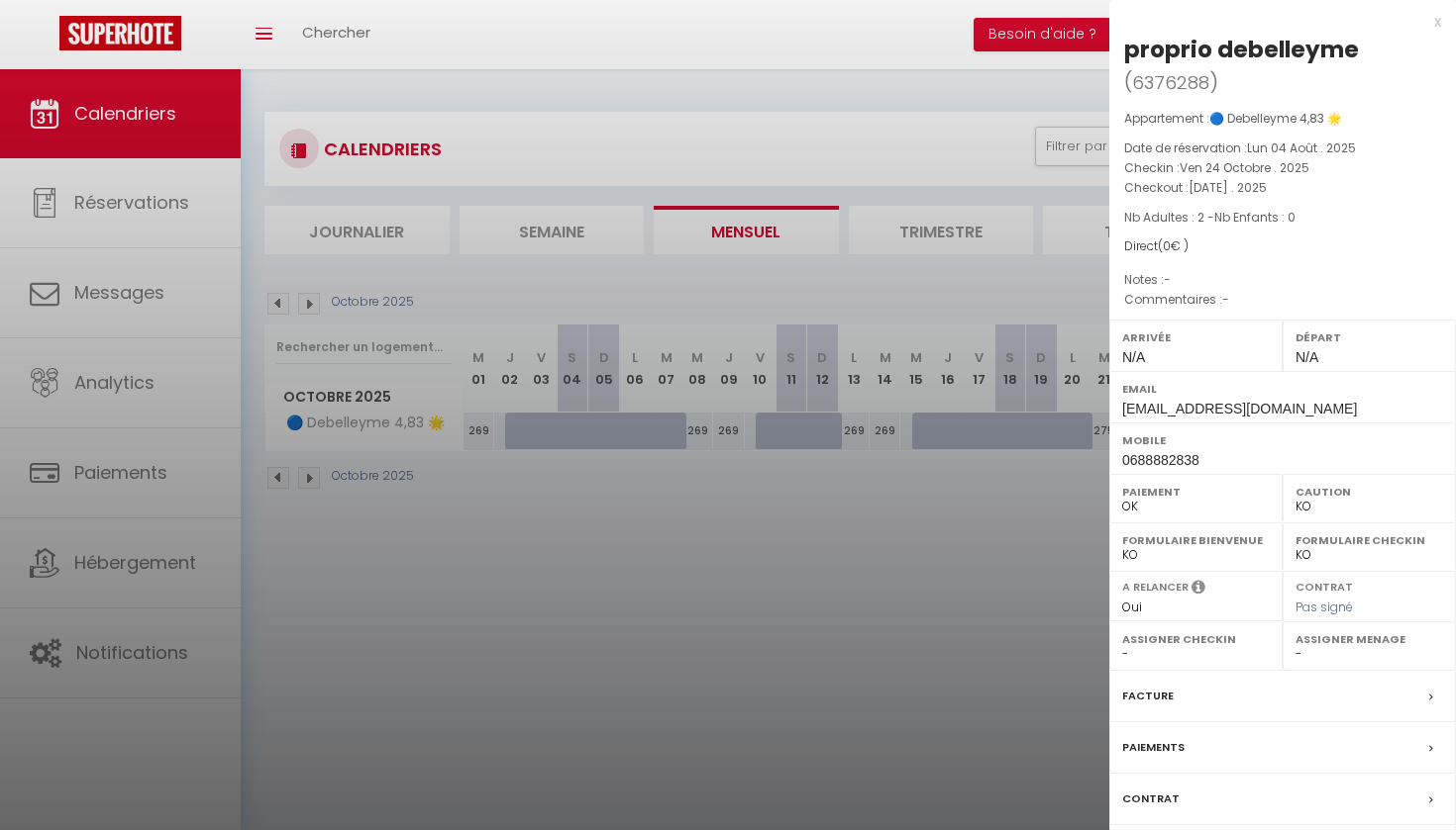
click at [968, 445] on div at bounding box center [728, 415] width 1456 height 830
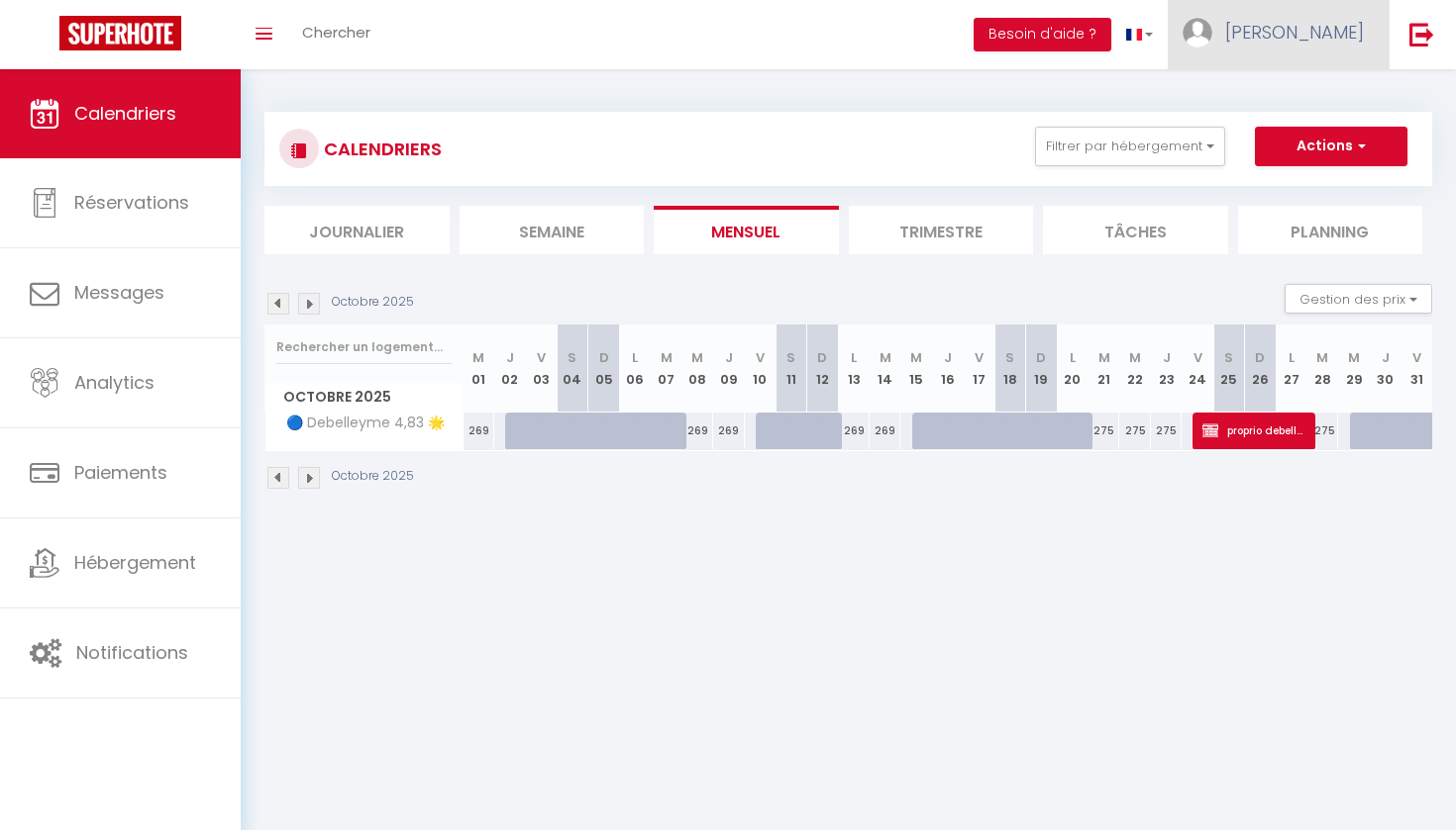
click at [1300, 19] on link "[PERSON_NAME]" at bounding box center [1278, 35] width 221 height 70
click at [1293, 97] on link "Paramètres" at bounding box center [1309, 99] width 146 height 34
select select "28"
select select "fr"
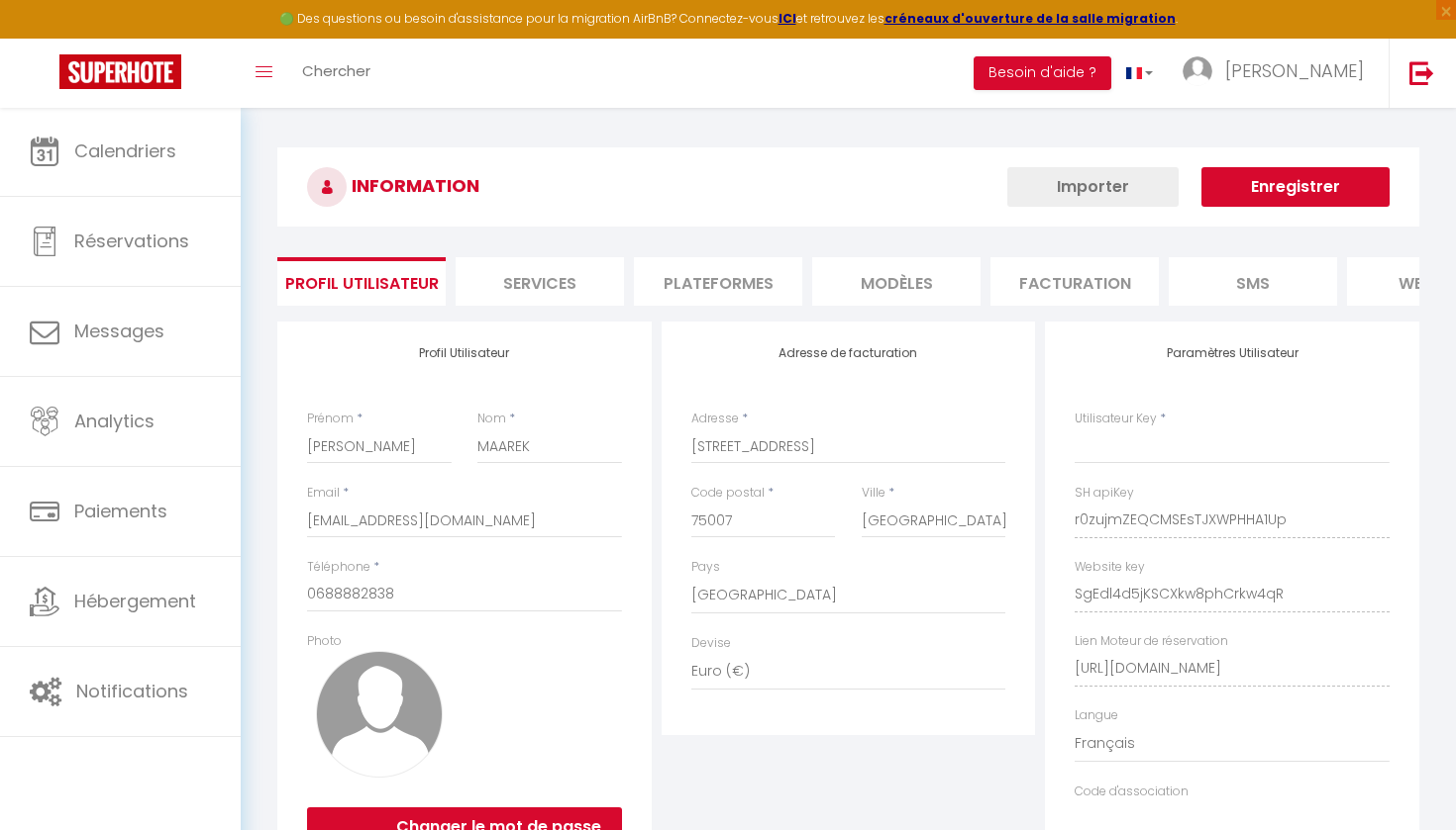
type input "r0zujmZEQCMSEsTJXWPHHA1Up"
type input "SgEdl4d5jKSCXkw8phCrkw4qR"
type input "https://app.superhote.com/#/get-available-rentals/SgEdl4d5jKSCXkw8phCrkw4qR"
select select "fr"
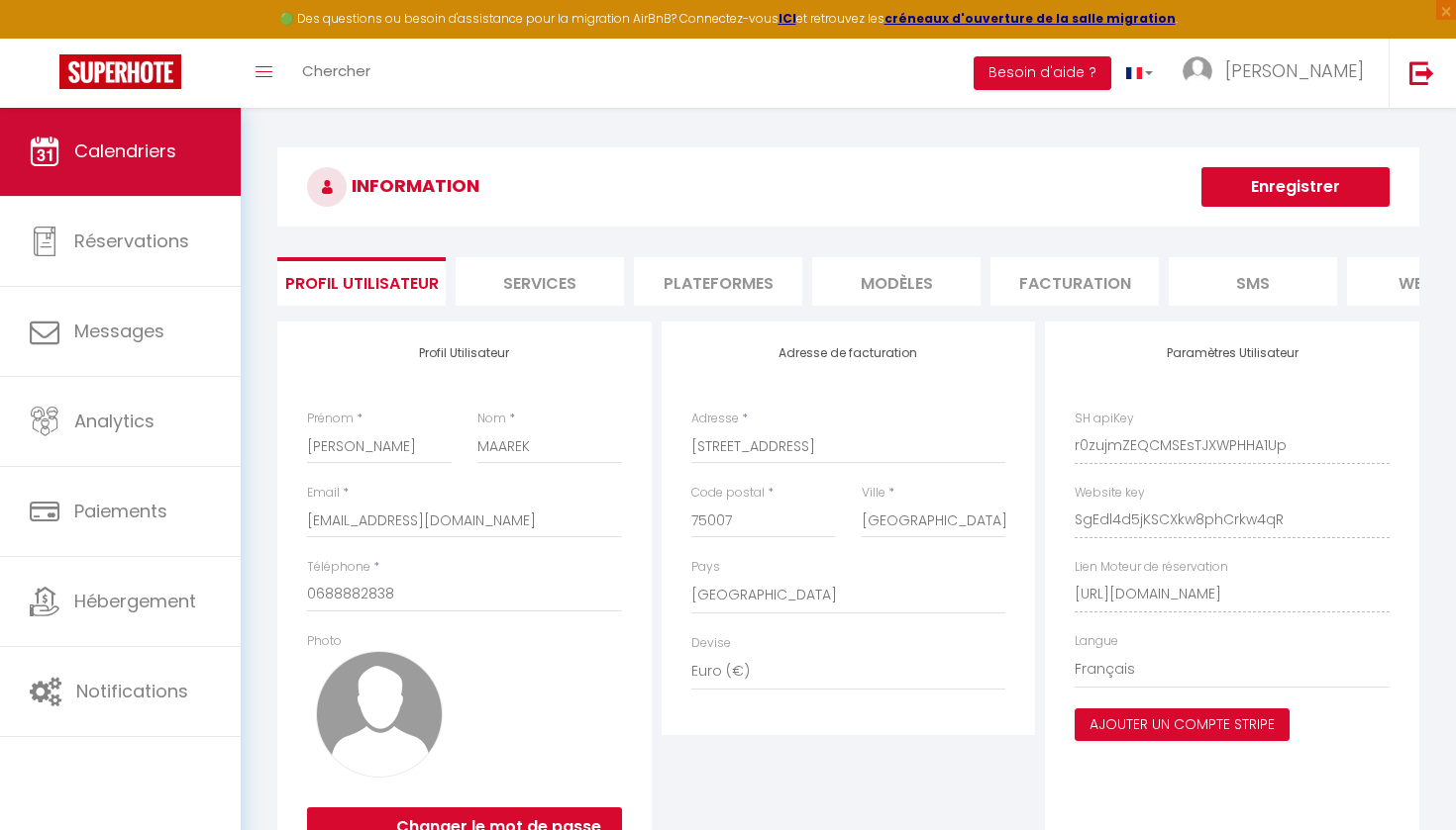
click at [133, 191] on link "Calendriers" at bounding box center [120, 152] width 241 height 89
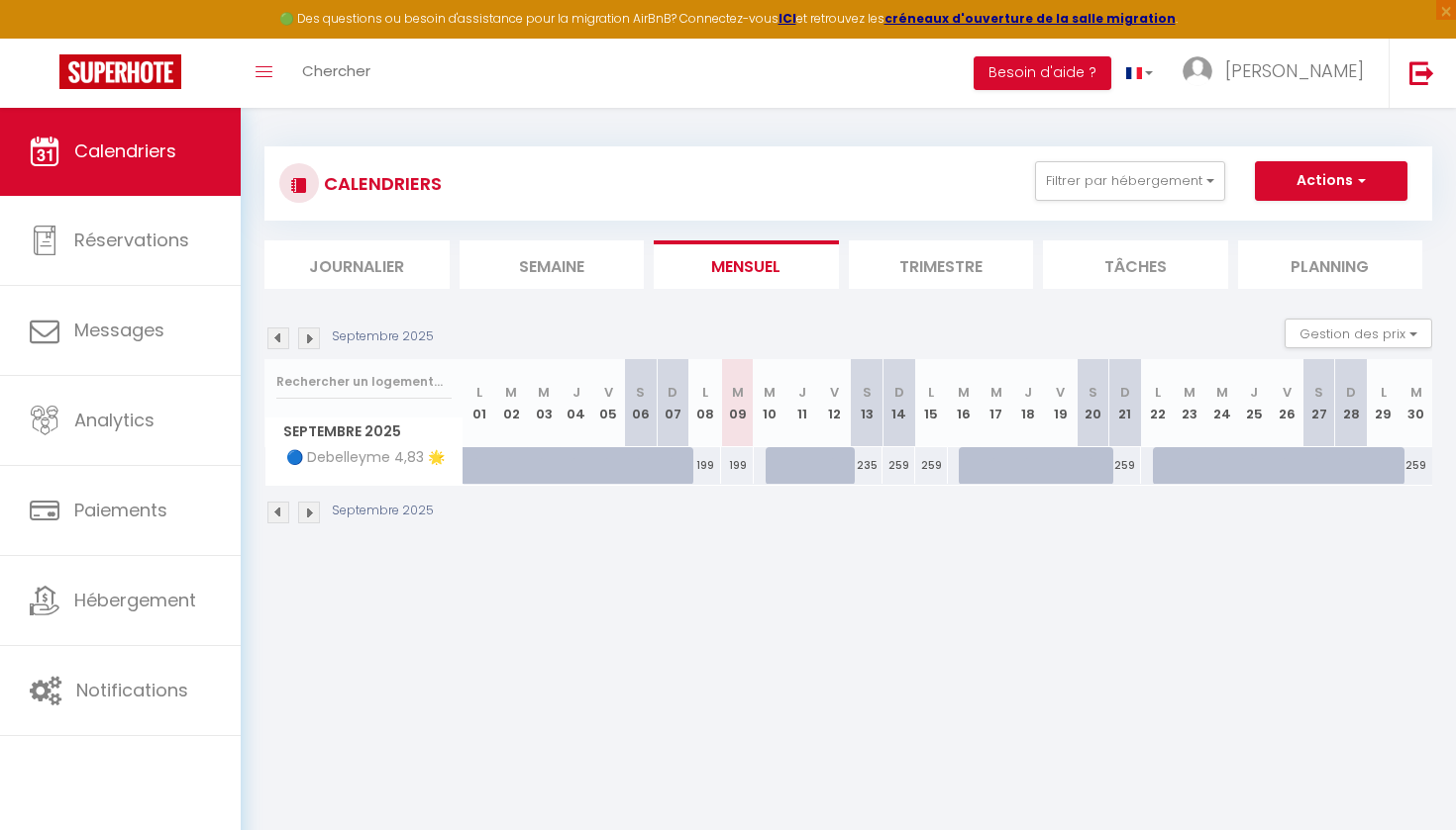
scroll to position [4, 0]
click at [302, 328] on img at bounding box center [309, 338] width 22 height 22
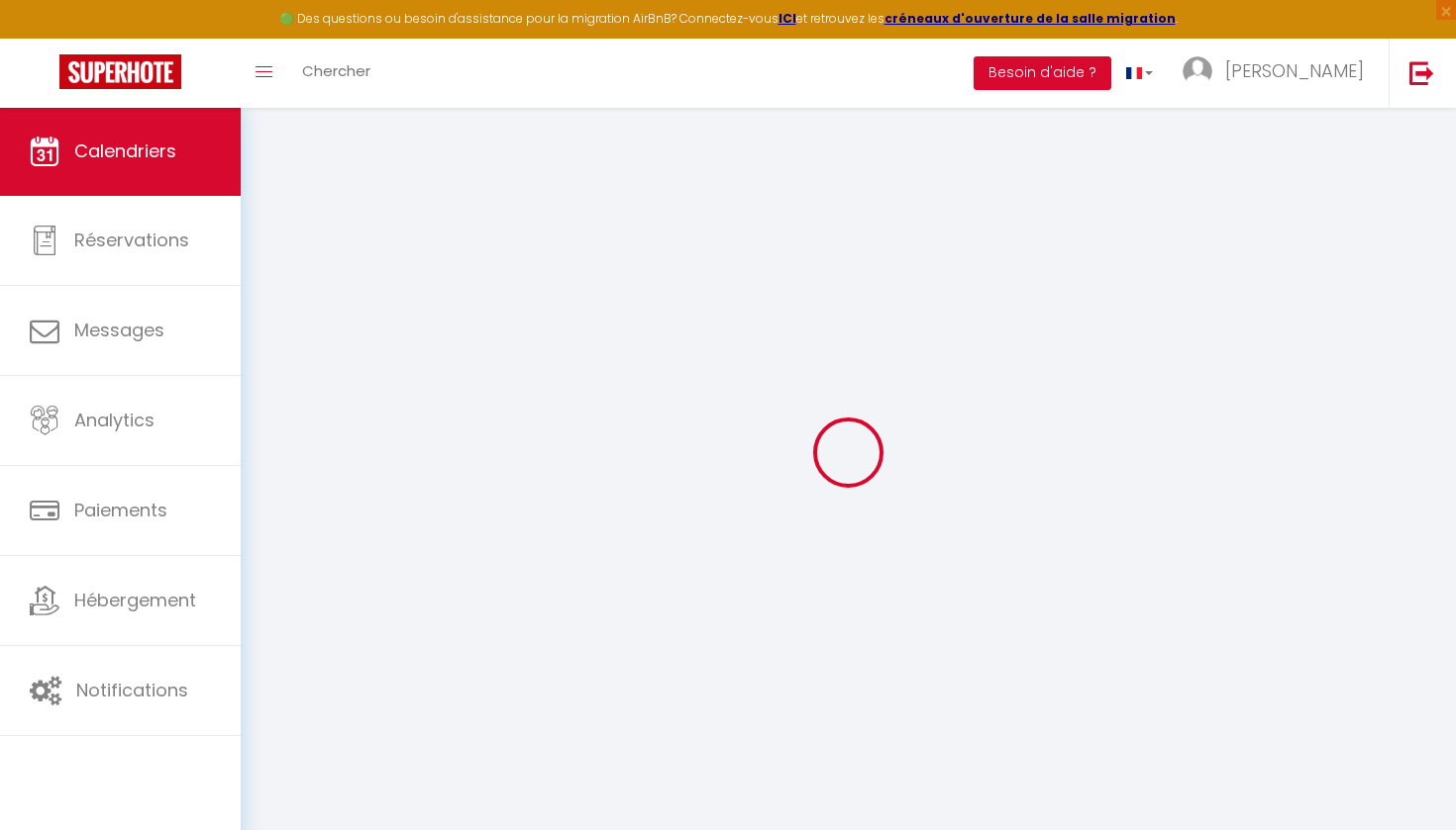
select select
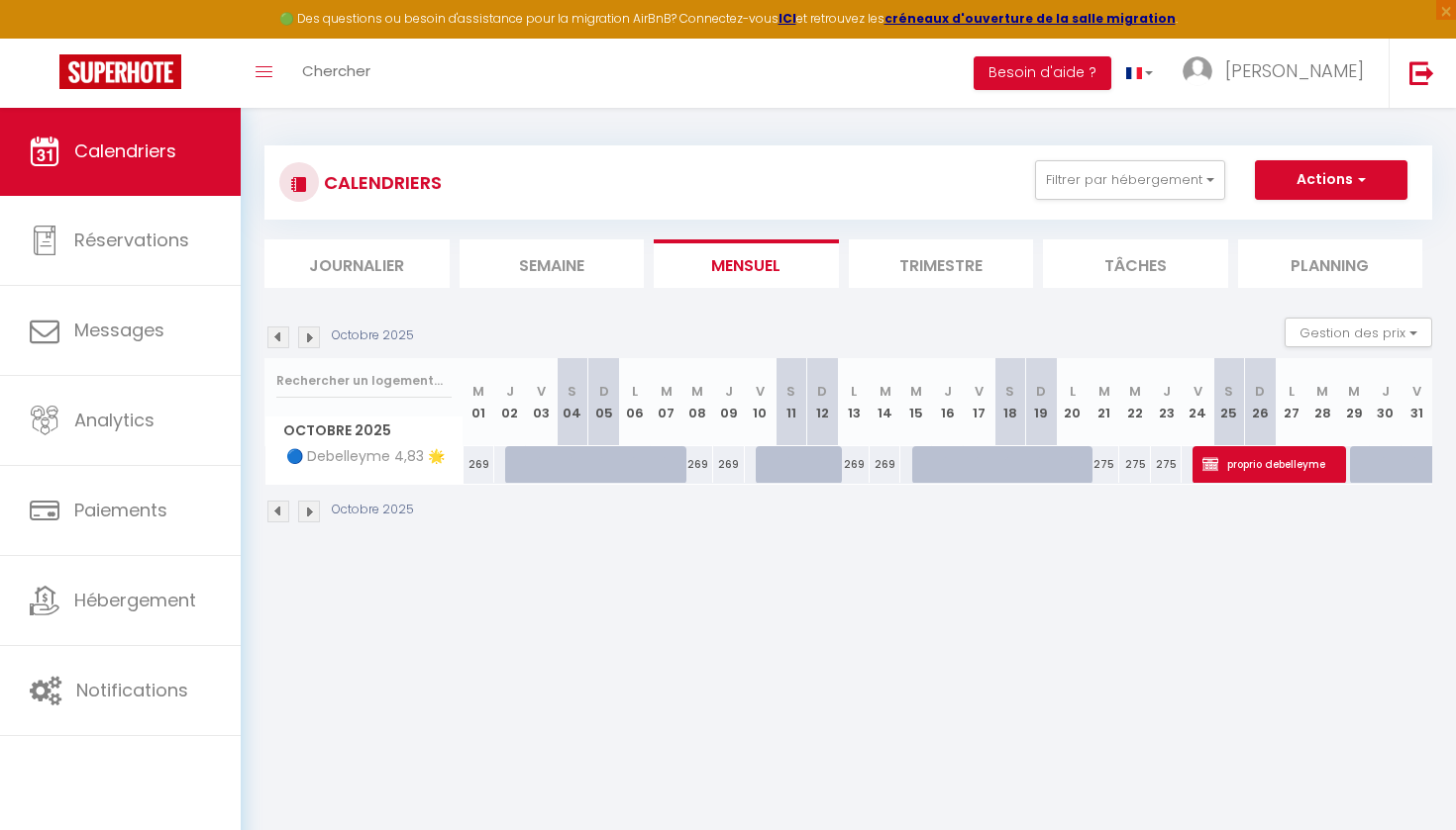
click at [1287, 473] on span "proprio debelleyme" at bounding box center [1271, 464] width 137 height 38
select select "OK"
select select "KO"
select select "0"
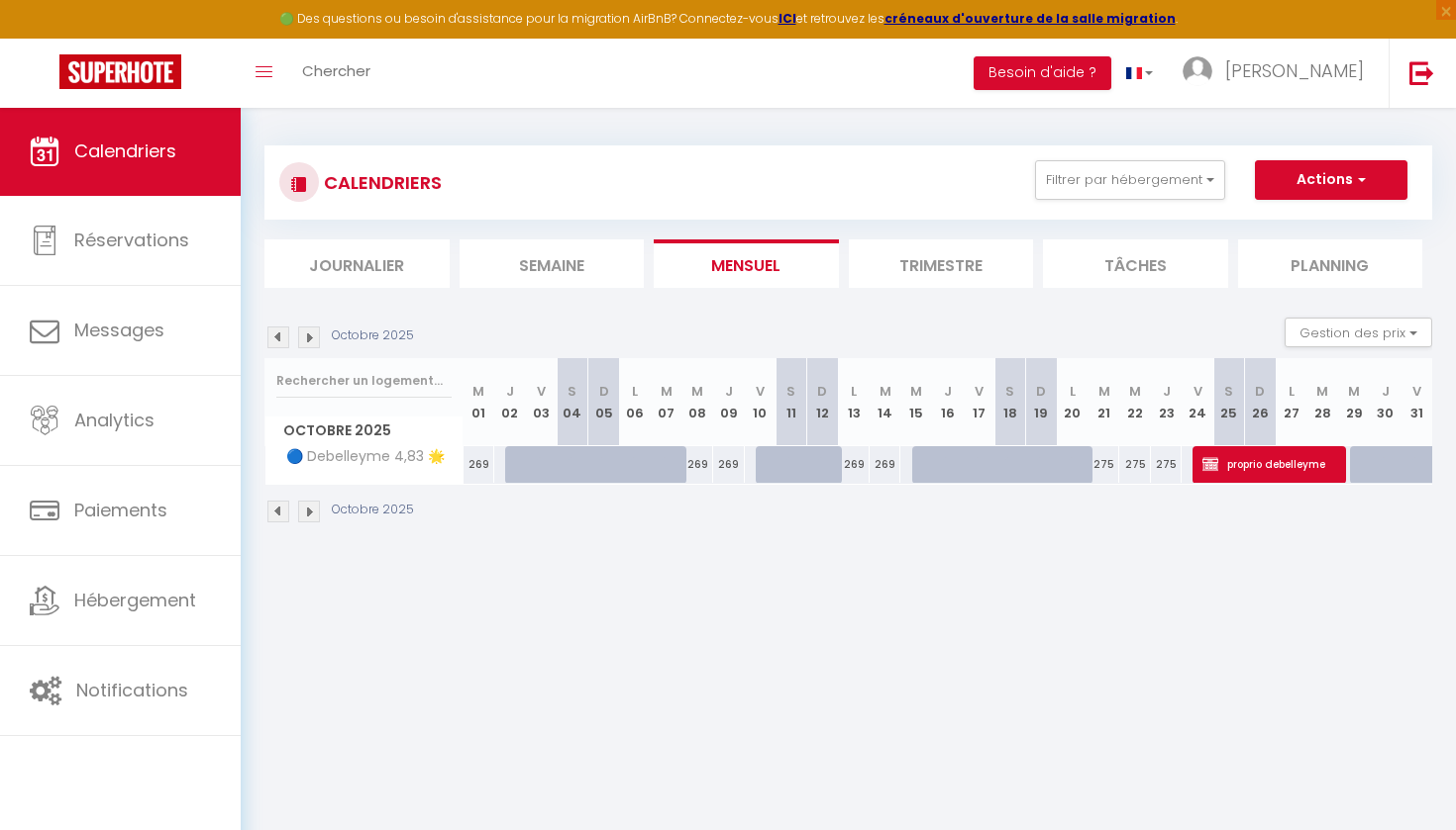
select select "1"
select select
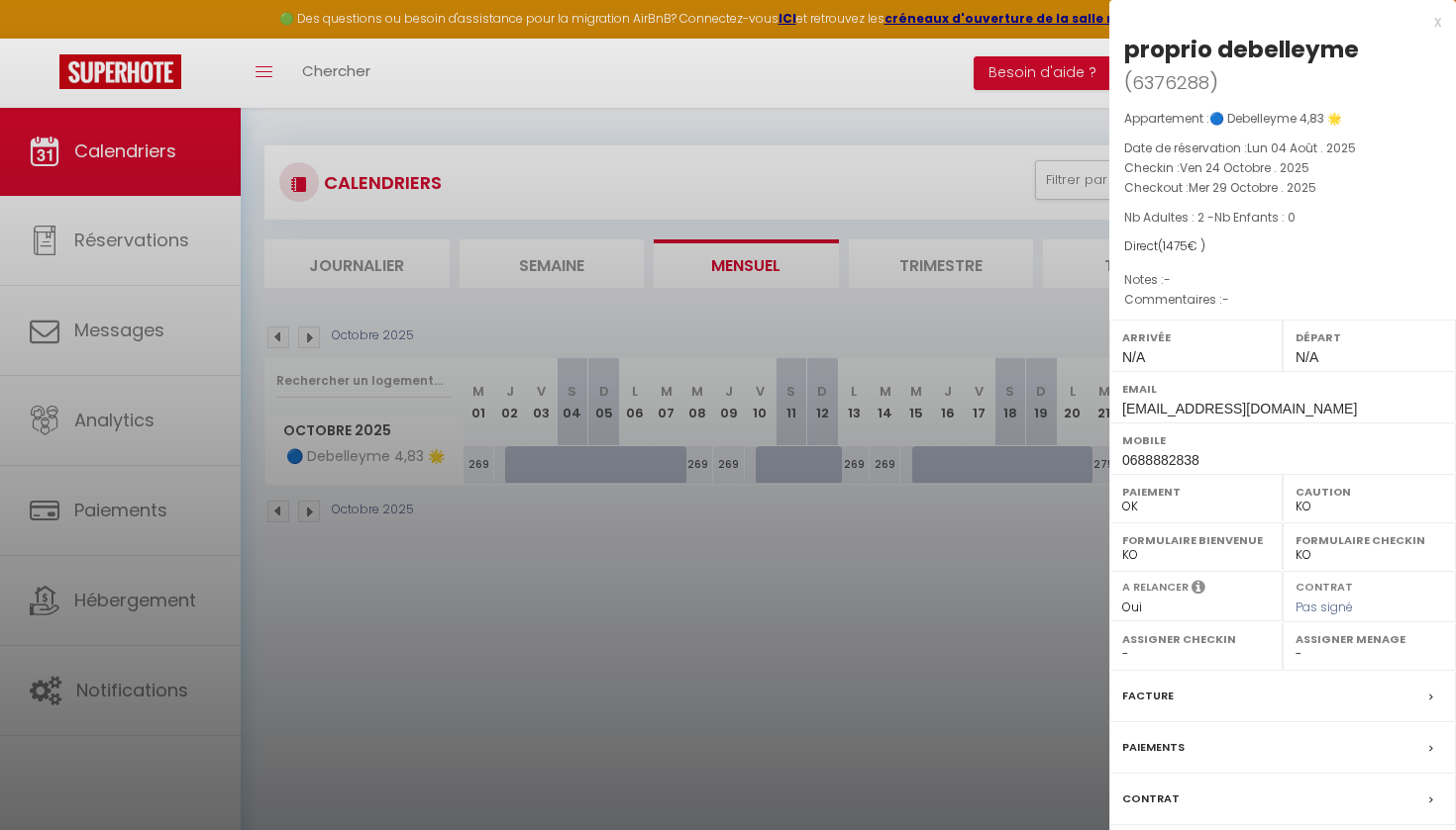
click at [856, 38] on div at bounding box center [728, 415] width 1456 height 830
